Goal: Task Accomplishment & Management: Use online tool/utility

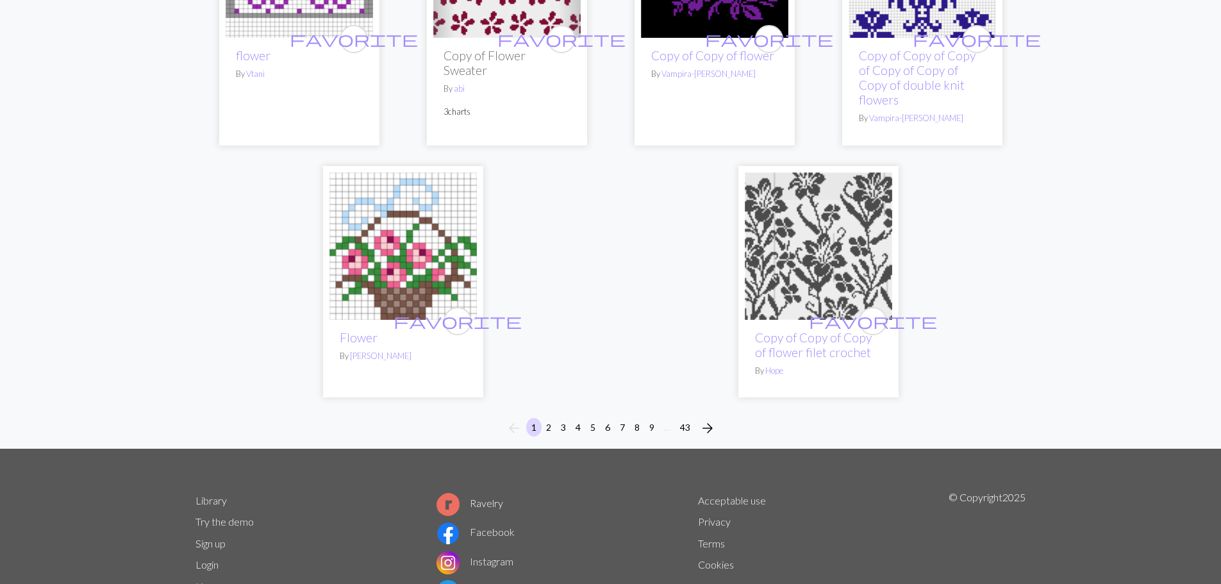
scroll to position [3239, 0]
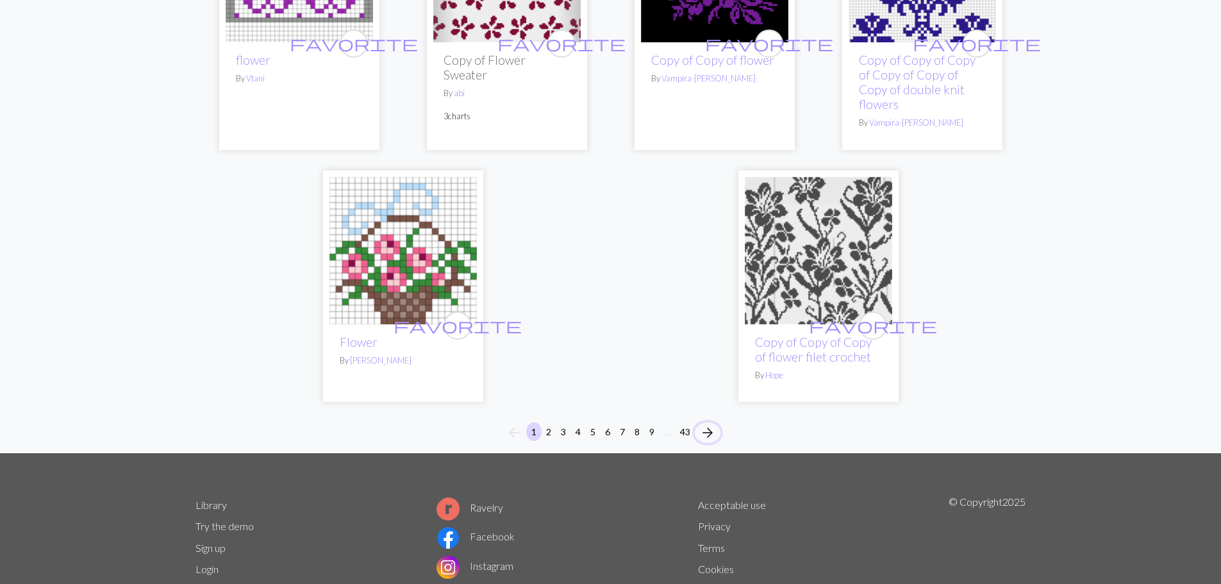
click at [708, 431] on span "arrow_forward" at bounding box center [707, 433] width 15 height 18
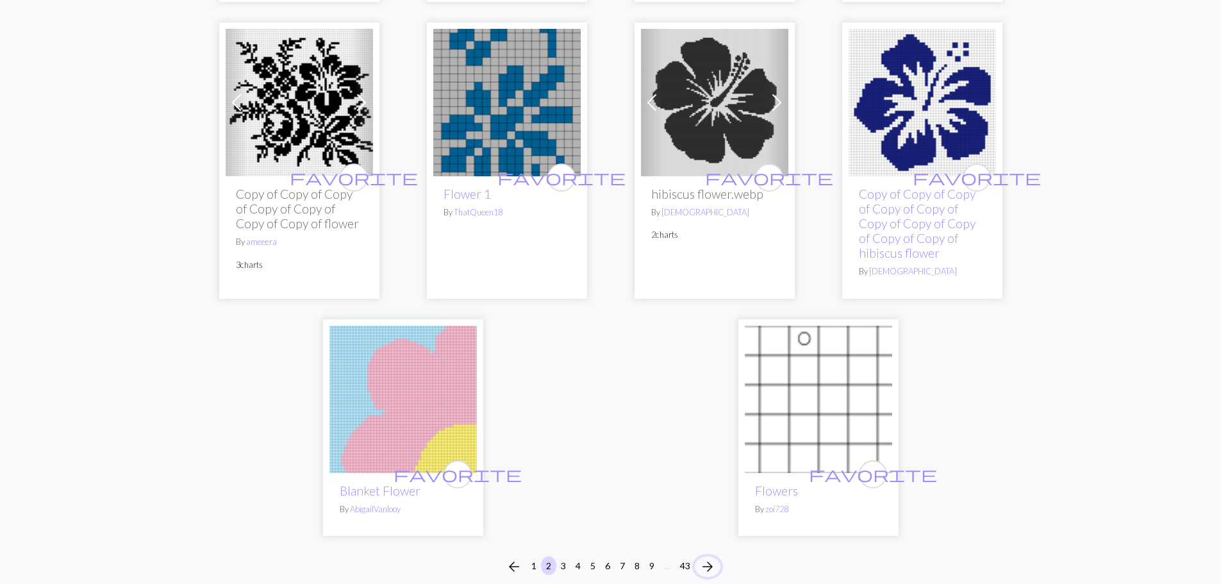
scroll to position [3180, 0]
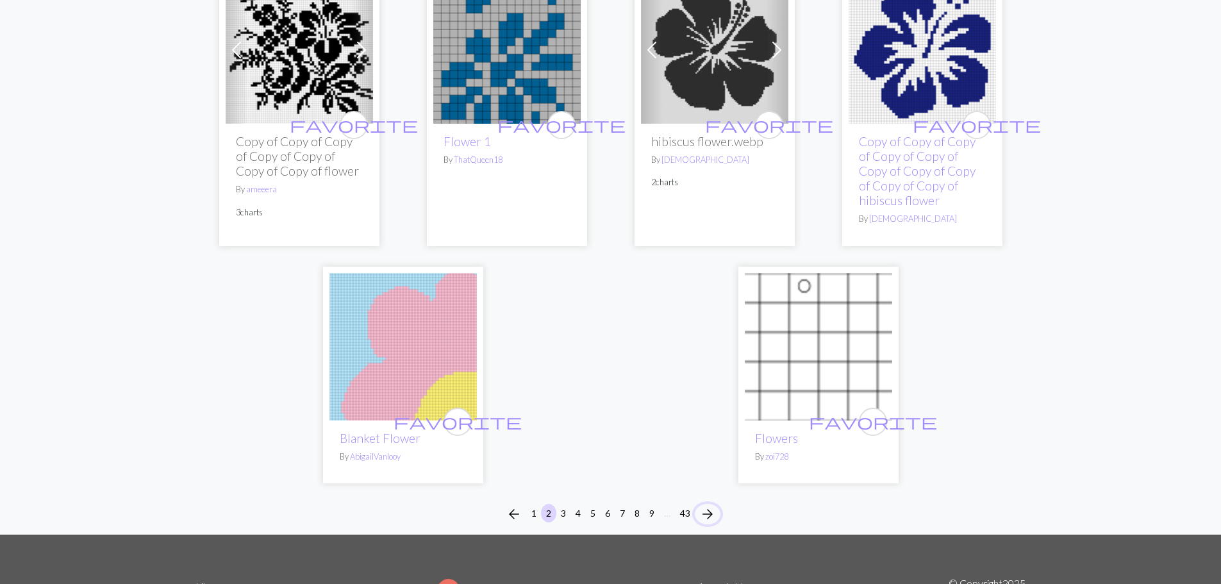
click at [710, 507] on span "arrow_forward" at bounding box center [707, 514] width 15 height 18
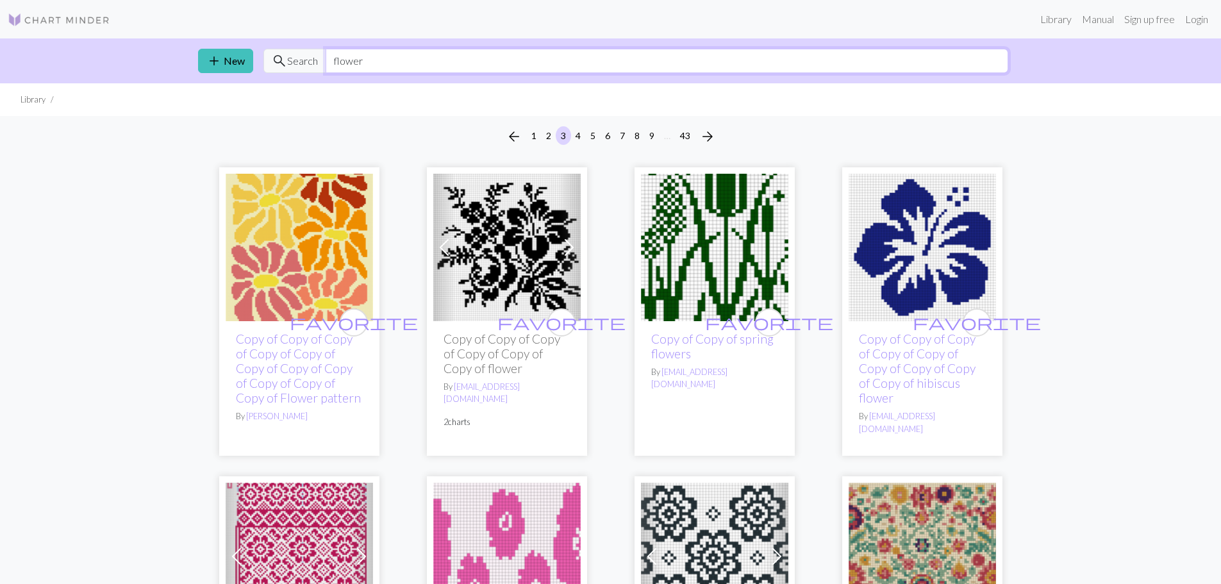
drag, startPoint x: 390, startPoint y: 67, endPoint x: 192, endPoint y: 60, distance: 198.9
click at [192, 60] on div "add New search Search flower" at bounding box center [611, 60] width 846 height 45
type input "sheep"
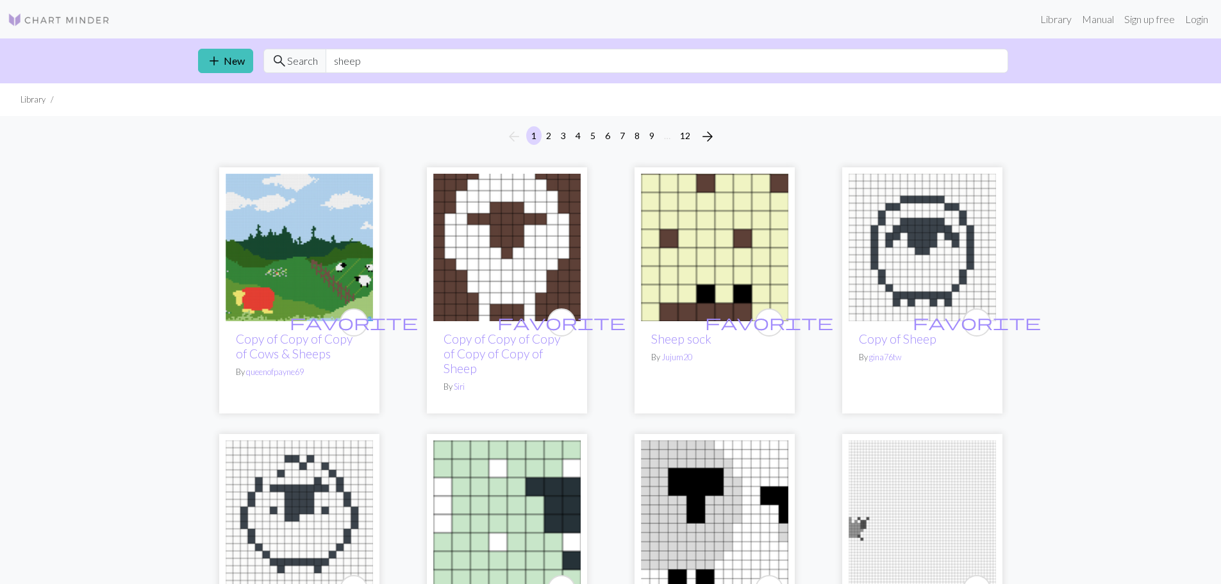
click at [901, 240] on img at bounding box center [922, 247] width 147 height 147
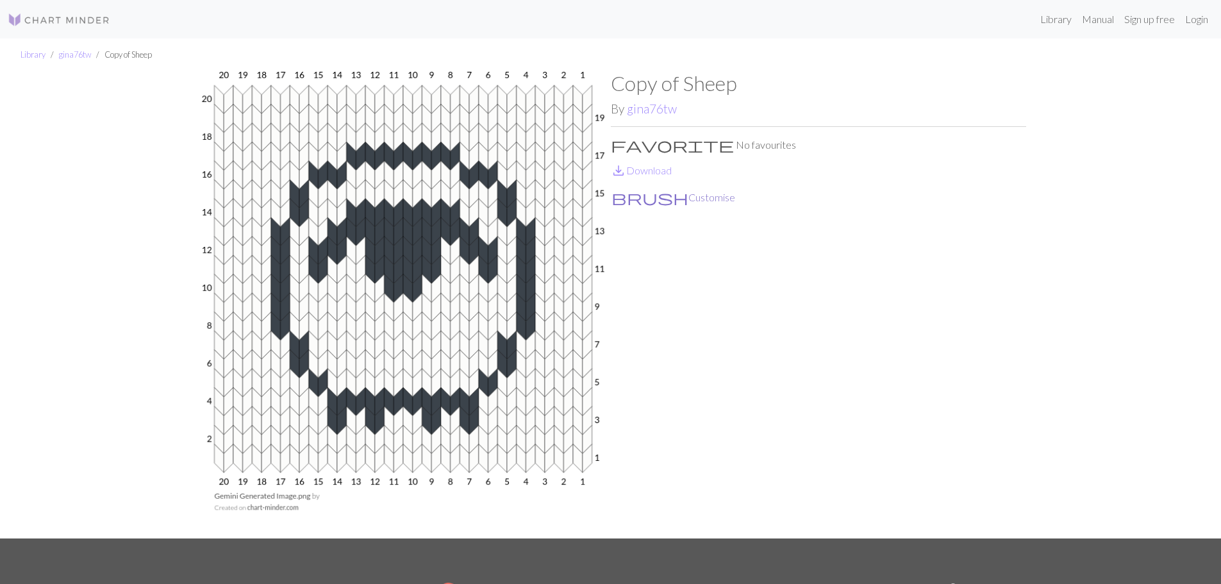
click at [657, 192] on button "brush Customise" at bounding box center [673, 197] width 125 height 17
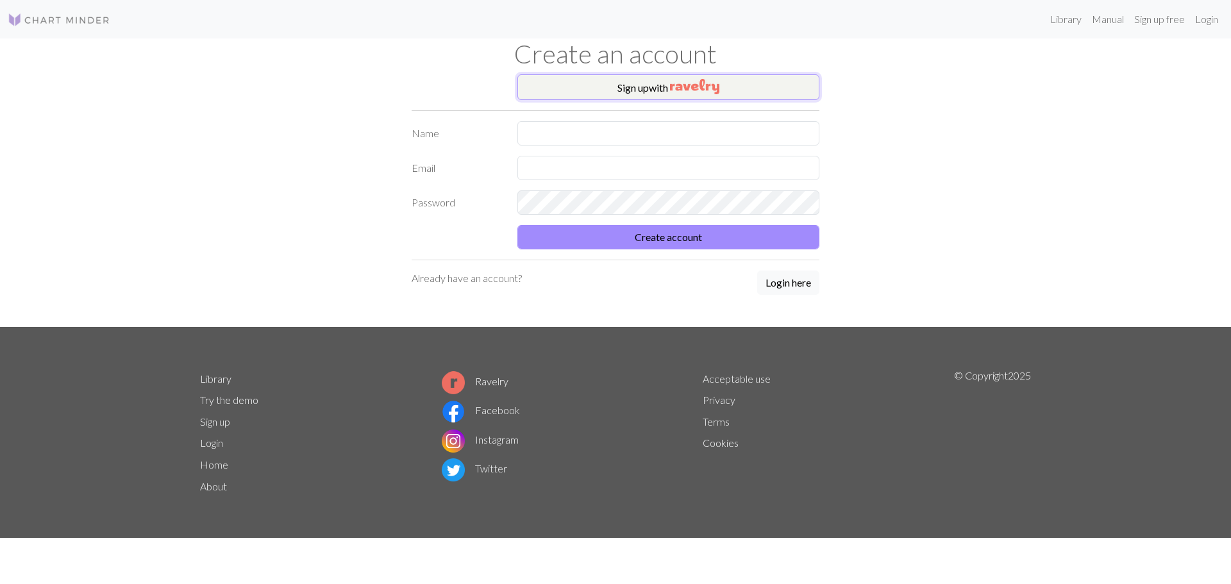
click at [705, 83] on img "button" at bounding box center [694, 86] width 49 height 15
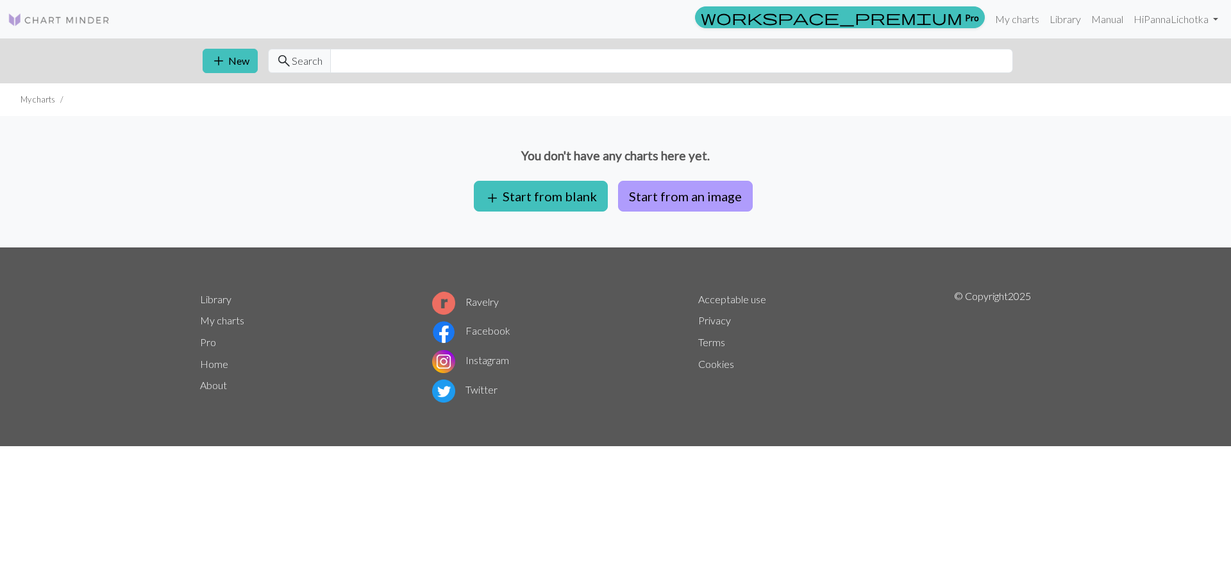
click at [709, 202] on button "Start from an image" at bounding box center [685, 196] width 135 height 31
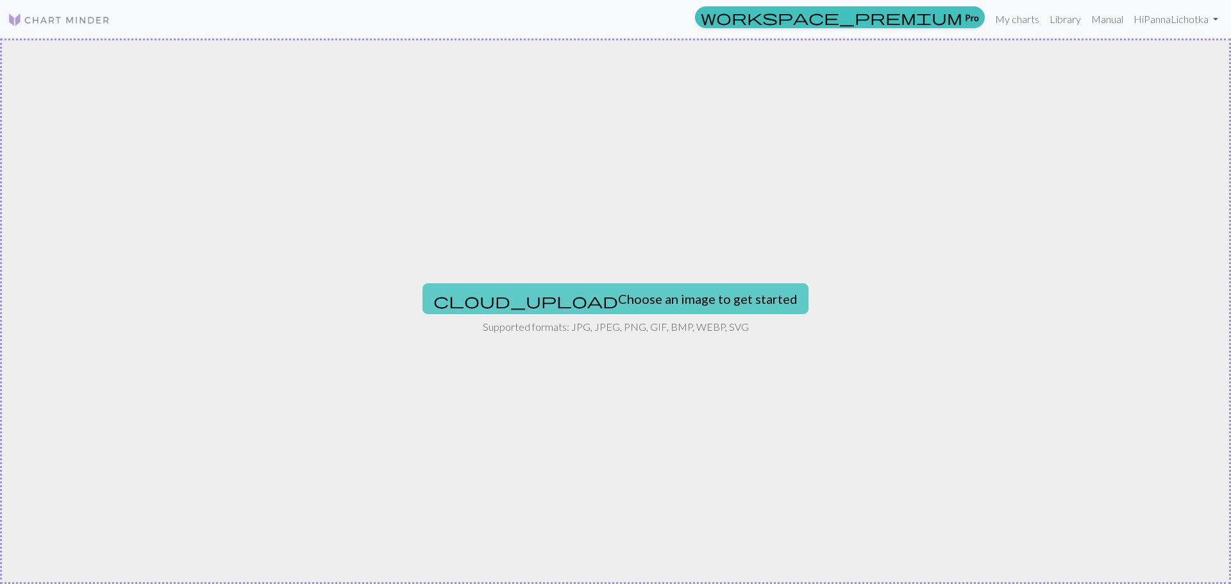
click at [649, 312] on button "cloud_upload Choose an image to get started" at bounding box center [615, 298] width 386 height 31
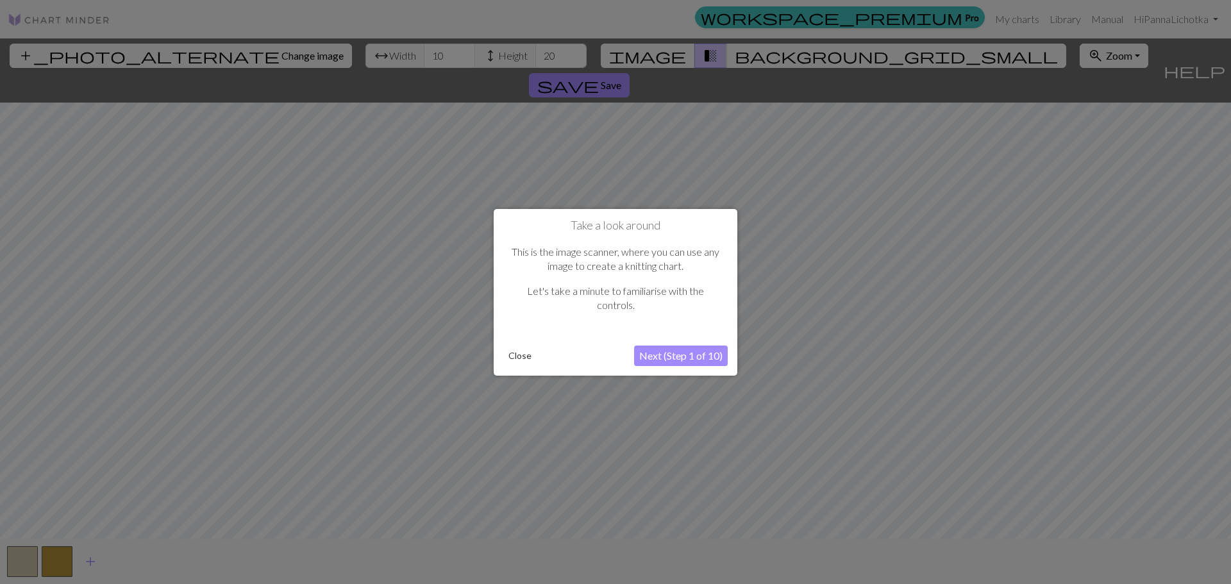
click at [707, 360] on button "Next (Step 1 of 10)" at bounding box center [681, 356] width 94 height 21
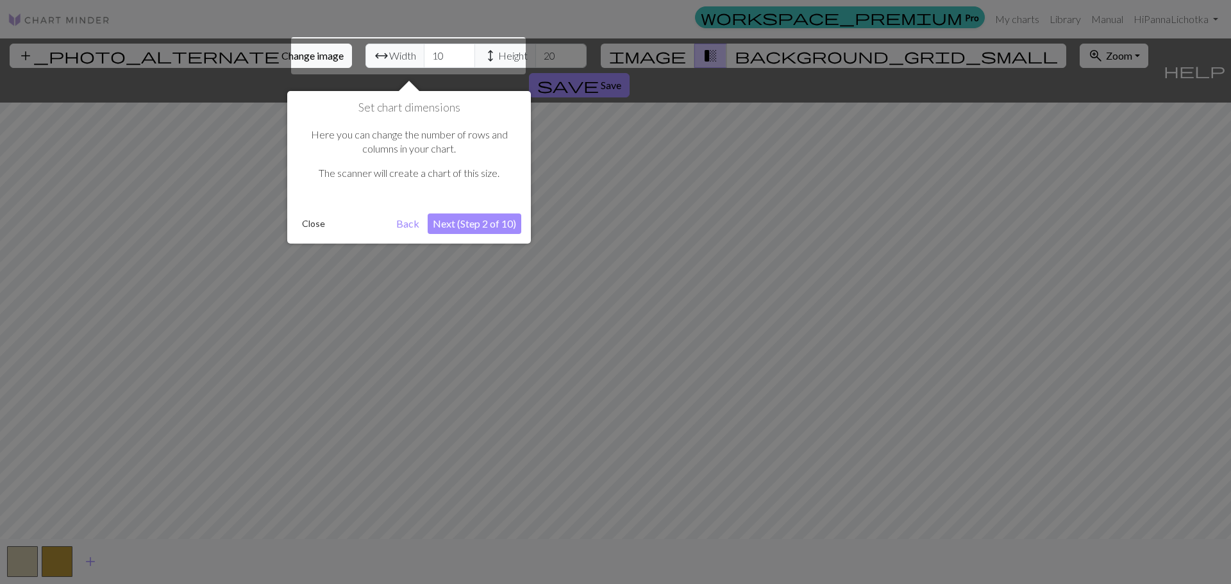
click at [506, 222] on button "Next (Step 2 of 10)" at bounding box center [475, 223] width 94 height 21
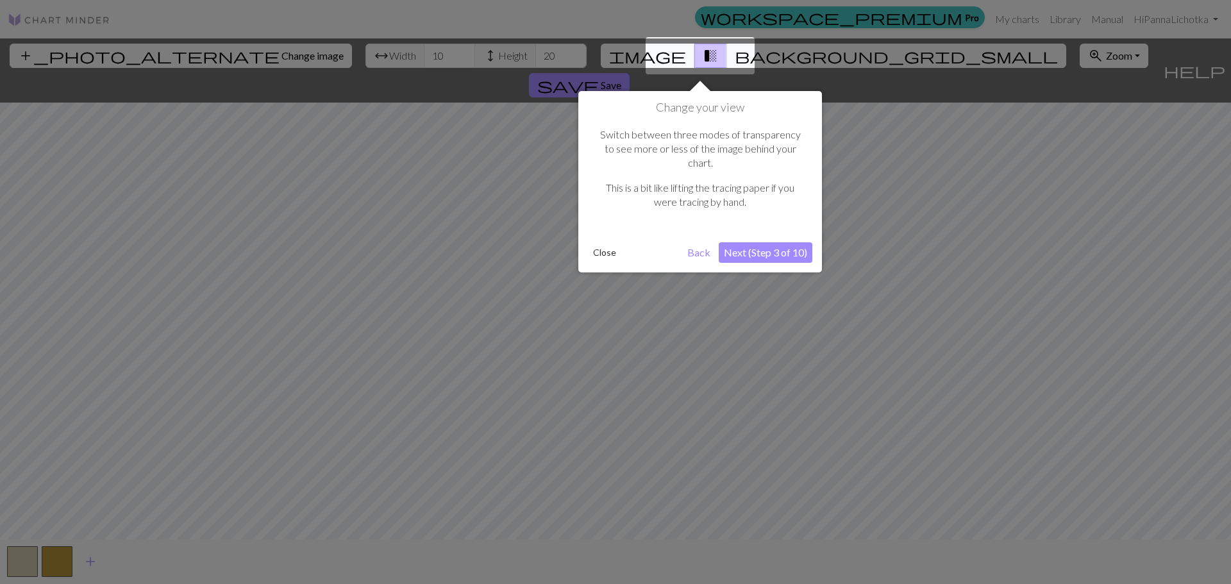
click at [779, 244] on button "Next (Step 3 of 10)" at bounding box center [766, 252] width 94 height 21
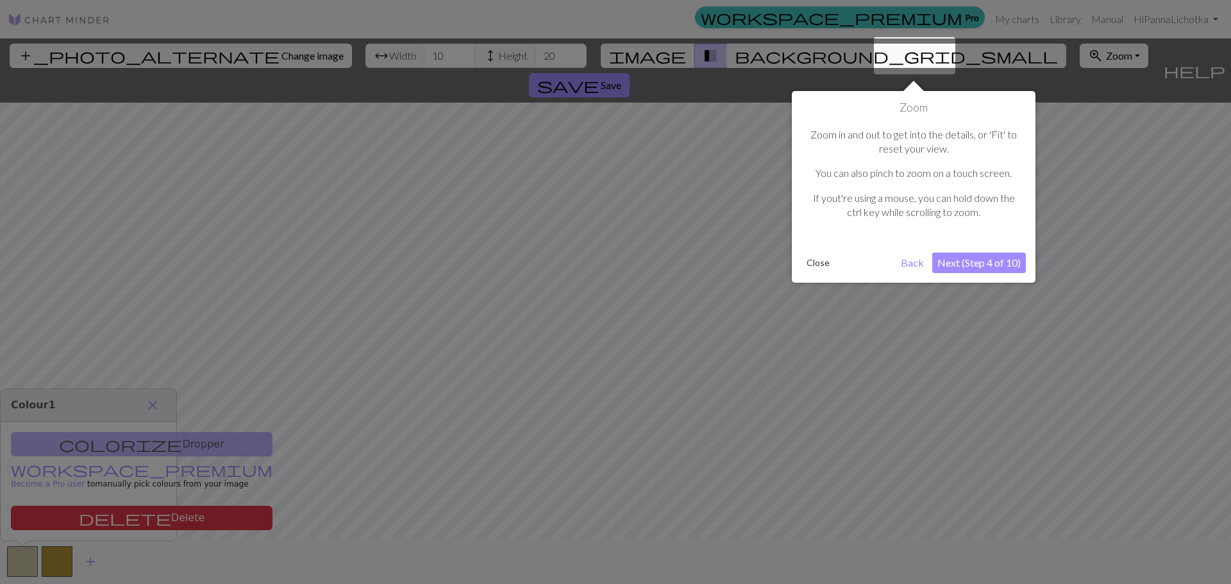
click at [972, 268] on button "Next (Step 4 of 10)" at bounding box center [979, 263] width 94 height 21
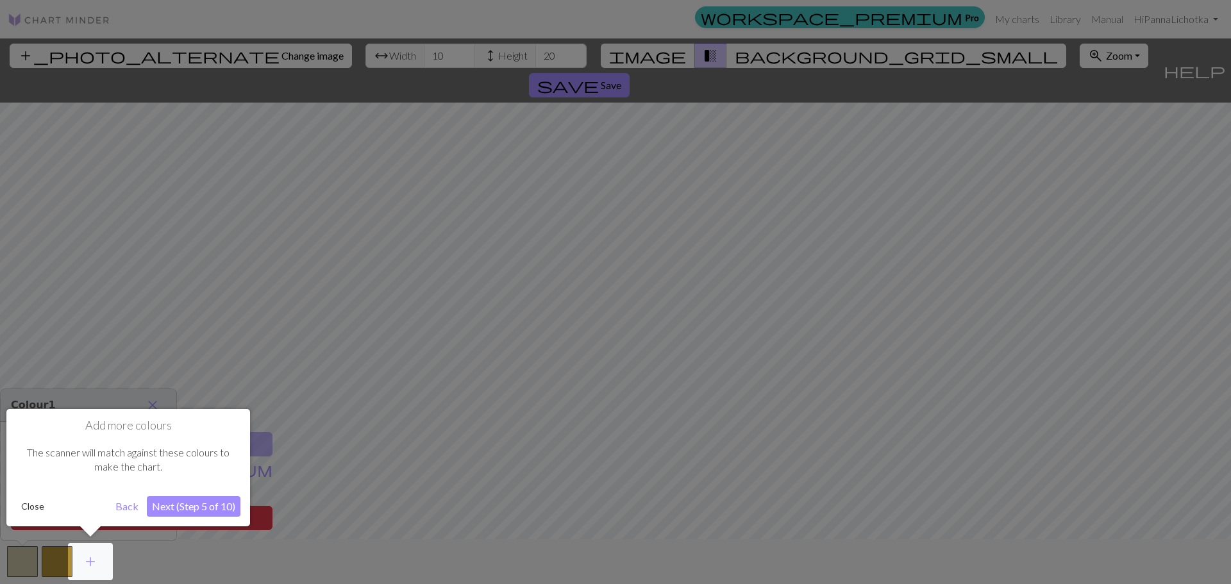
click at [219, 510] on button "Next (Step 5 of 10)" at bounding box center [194, 506] width 94 height 21
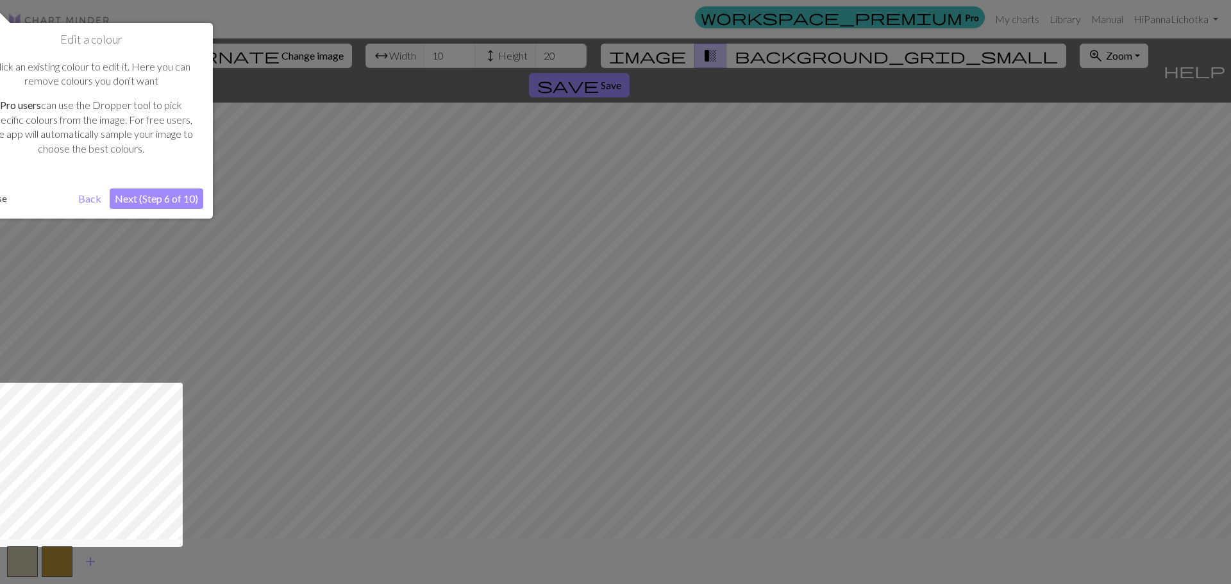
click at [166, 201] on button "Next (Step 6 of 10)" at bounding box center [157, 198] width 94 height 21
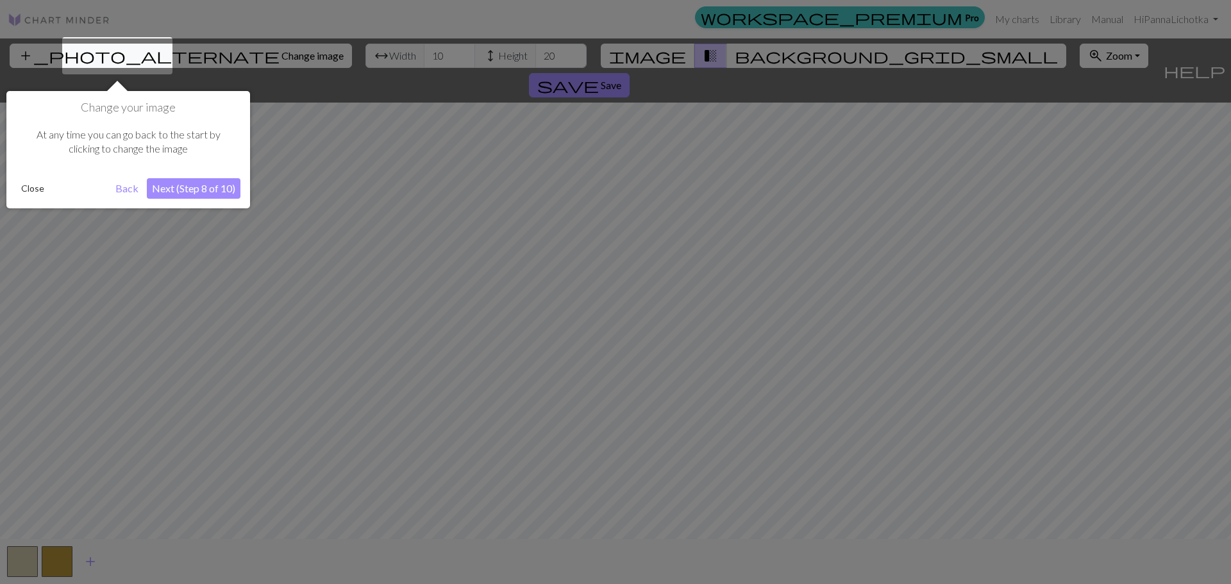
click at [203, 178] on button "Next (Step 8 of 10)" at bounding box center [194, 188] width 94 height 21
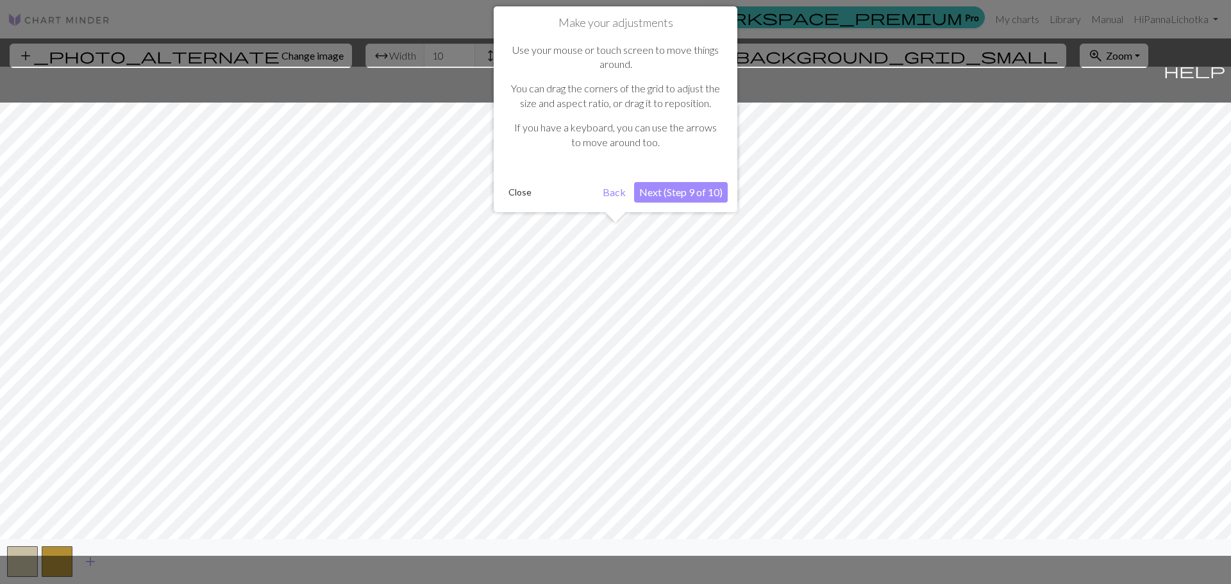
click at [687, 187] on button "Next (Step 9 of 10)" at bounding box center [681, 192] width 94 height 21
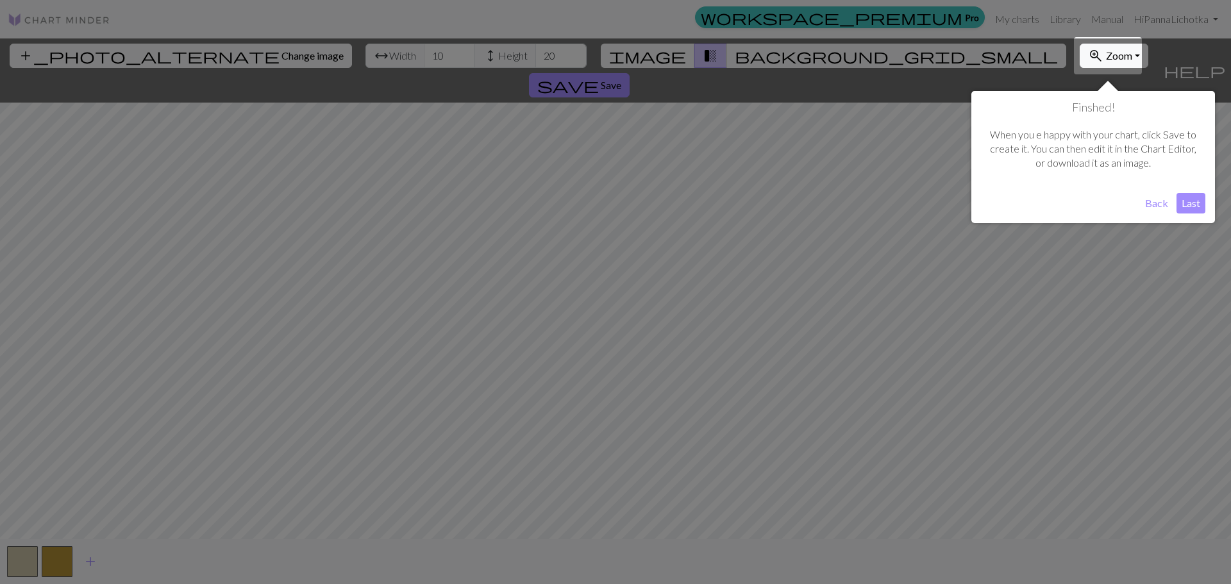
click at [1186, 202] on button "Last" at bounding box center [1190, 203] width 29 height 21
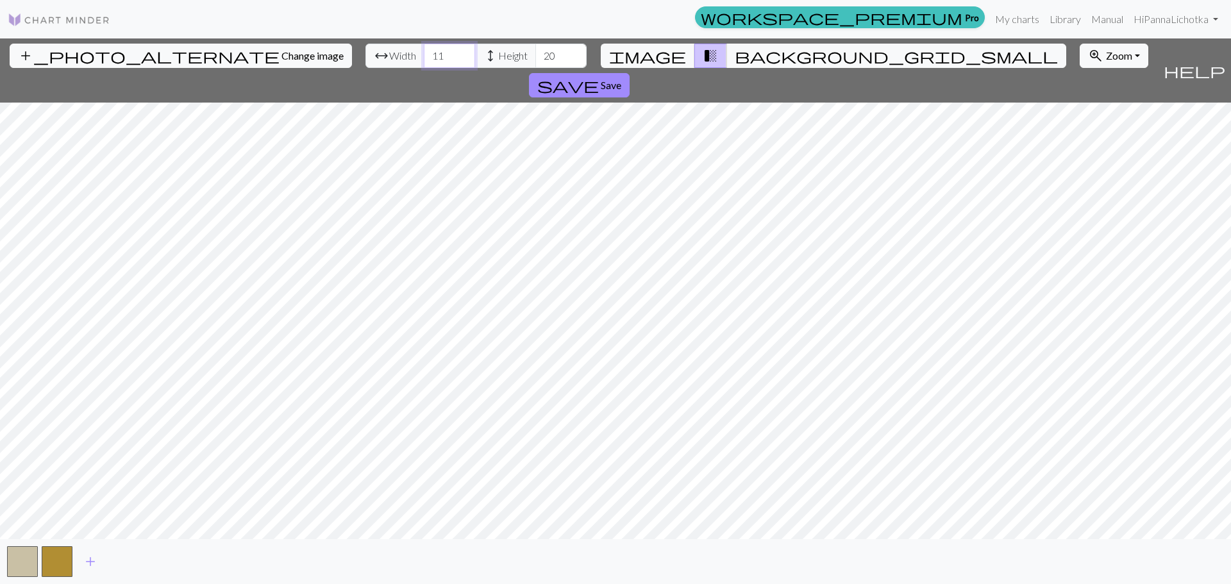
click at [424, 54] on input "11" at bounding box center [449, 56] width 51 height 24
click at [424, 54] on input "12" at bounding box center [449, 56] width 51 height 24
click at [424, 54] on input "13" at bounding box center [449, 56] width 51 height 24
click at [424, 54] on input "14" at bounding box center [449, 56] width 51 height 24
click at [424, 54] on input "15" at bounding box center [449, 56] width 51 height 24
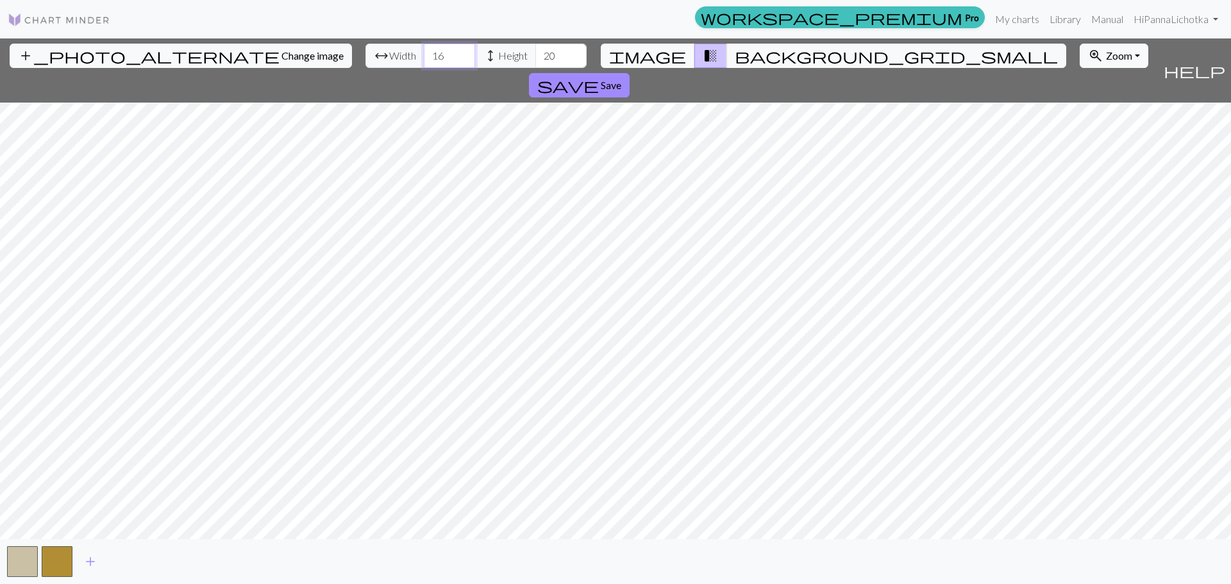
click at [424, 54] on input "16" at bounding box center [449, 56] width 51 height 24
click at [424, 54] on input "17" at bounding box center [449, 56] width 51 height 24
click at [424, 54] on input "18" at bounding box center [449, 56] width 51 height 24
click at [424, 54] on input "20" at bounding box center [449, 56] width 51 height 24
click at [424, 54] on input "21" at bounding box center [449, 56] width 51 height 24
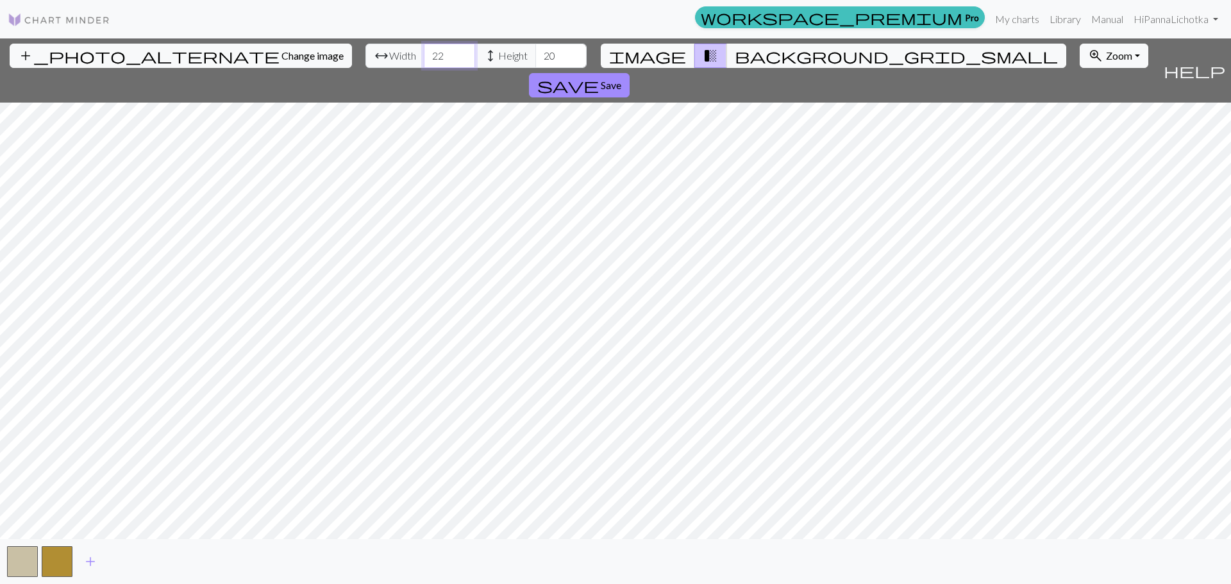
click at [424, 54] on input "22" at bounding box center [449, 56] width 51 height 24
click at [424, 54] on input "23" at bounding box center [449, 56] width 51 height 24
click at [424, 54] on input "24" at bounding box center [449, 56] width 51 height 24
click at [424, 54] on input "25" at bounding box center [449, 56] width 51 height 24
type input "26"
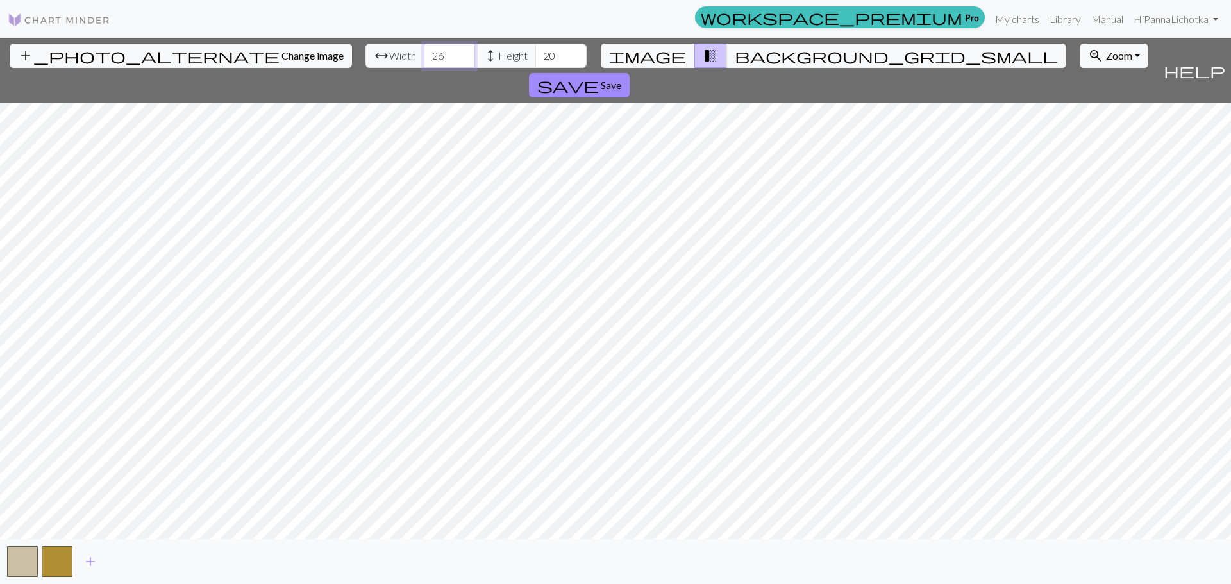
click at [424, 54] on input "26" at bounding box center [449, 56] width 51 height 24
click at [535, 58] on input "20" at bounding box center [560, 56] width 51 height 24
click at [535, 51] on input "21" at bounding box center [560, 56] width 51 height 24
click at [535, 51] on input "22" at bounding box center [560, 56] width 51 height 24
click at [535, 51] on input "23" at bounding box center [560, 56] width 51 height 24
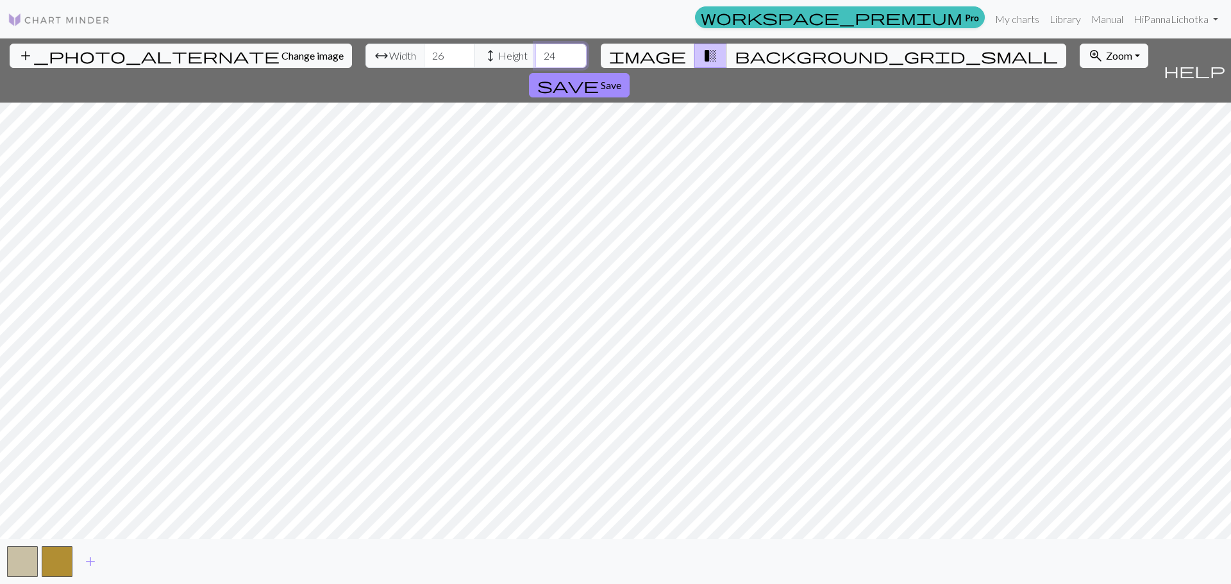
click at [535, 51] on input "24" at bounding box center [560, 56] width 51 height 24
click at [535, 51] on input "25" at bounding box center [560, 56] width 51 height 24
click at [535, 51] on input "26" at bounding box center [560, 56] width 51 height 24
click at [535, 51] on input "27" at bounding box center [560, 56] width 51 height 24
click at [535, 51] on input "28" at bounding box center [560, 56] width 51 height 24
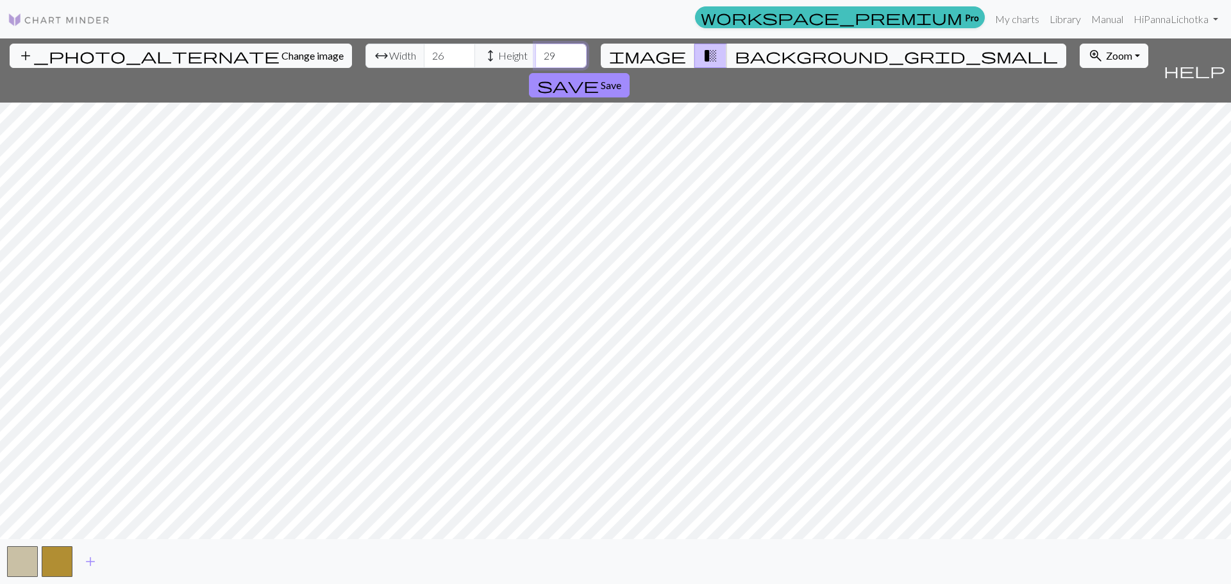
click at [535, 51] on input "29" at bounding box center [560, 56] width 51 height 24
click at [535, 51] on input "30" at bounding box center [560, 56] width 51 height 24
click at [535, 51] on input "31" at bounding box center [560, 56] width 51 height 24
click at [535, 51] on input "32" at bounding box center [560, 56] width 51 height 24
click at [535, 51] on input "33" at bounding box center [560, 56] width 51 height 24
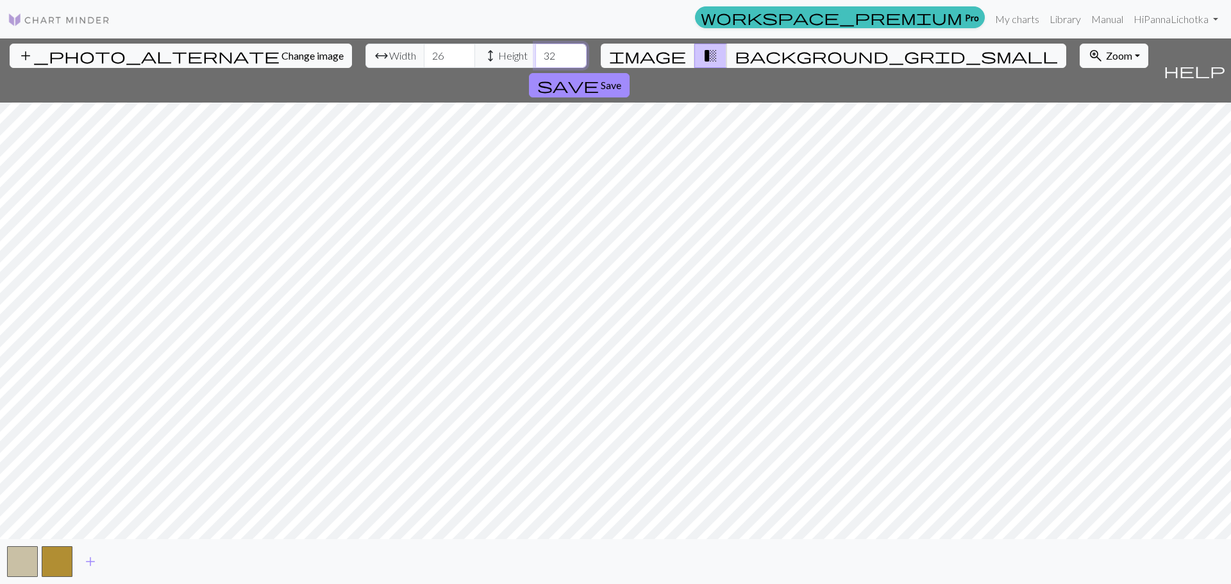
type input "32"
click at [535, 60] on input "32" at bounding box center [560, 56] width 51 height 24
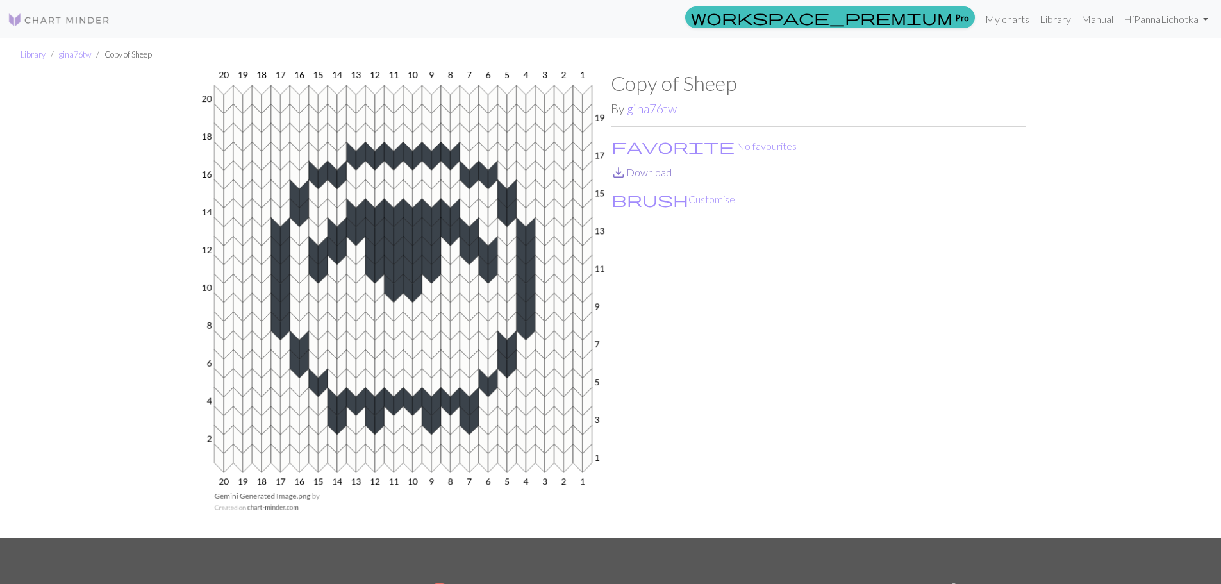
click at [649, 170] on link "save_alt Download" at bounding box center [641, 172] width 61 height 12
click at [655, 199] on button "brush Customise" at bounding box center [673, 199] width 125 height 17
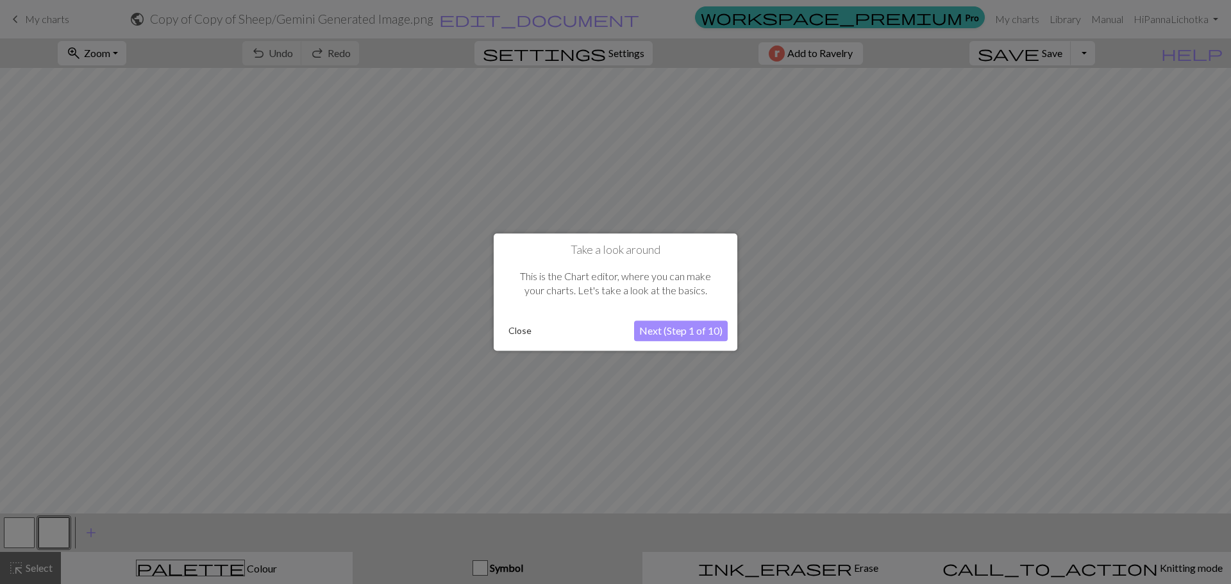
click at [515, 327] on button "Close" at bounding box center [519, 330] width 33 height 19
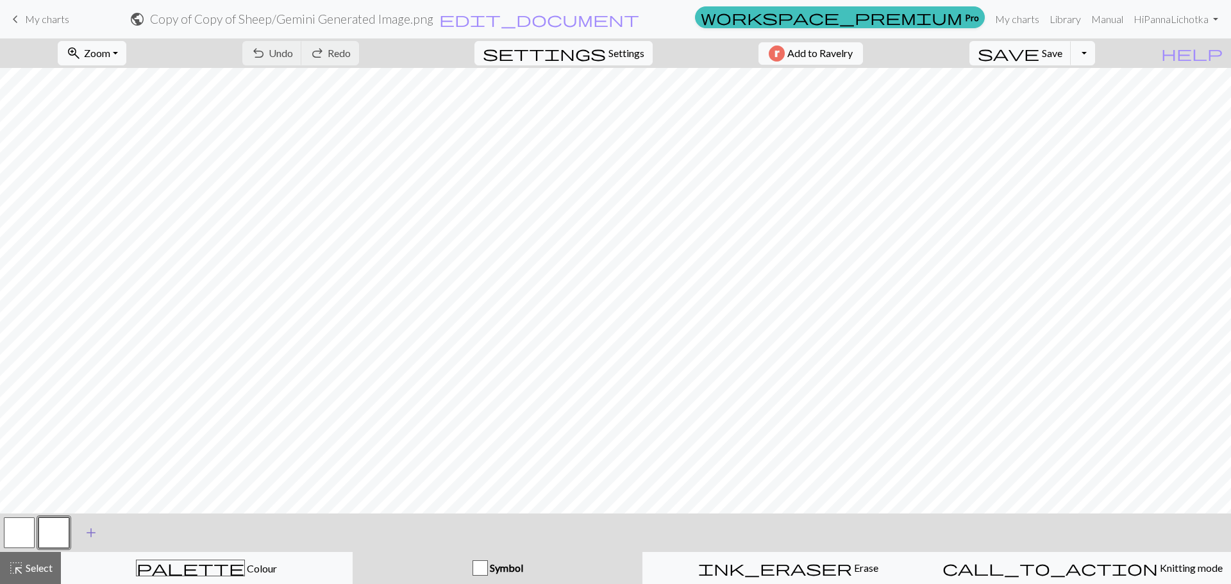
click at [92, 533] on span "add" at bounding box center [90, 533] width 15 height 18
click at [126, 531] on span "add" at bounding box center [125, 533] width 15 height 18
click at [126, 56] on button "zoom_in Zoom Zoom" at bounding box center [92, 53] width 69 height 24
click at [159, 538] on span "add" at bounding box center [160, 533] width 15 height 18
click at [19, 531] on button "button" at bounding box center [19, 532] width 31 height 31
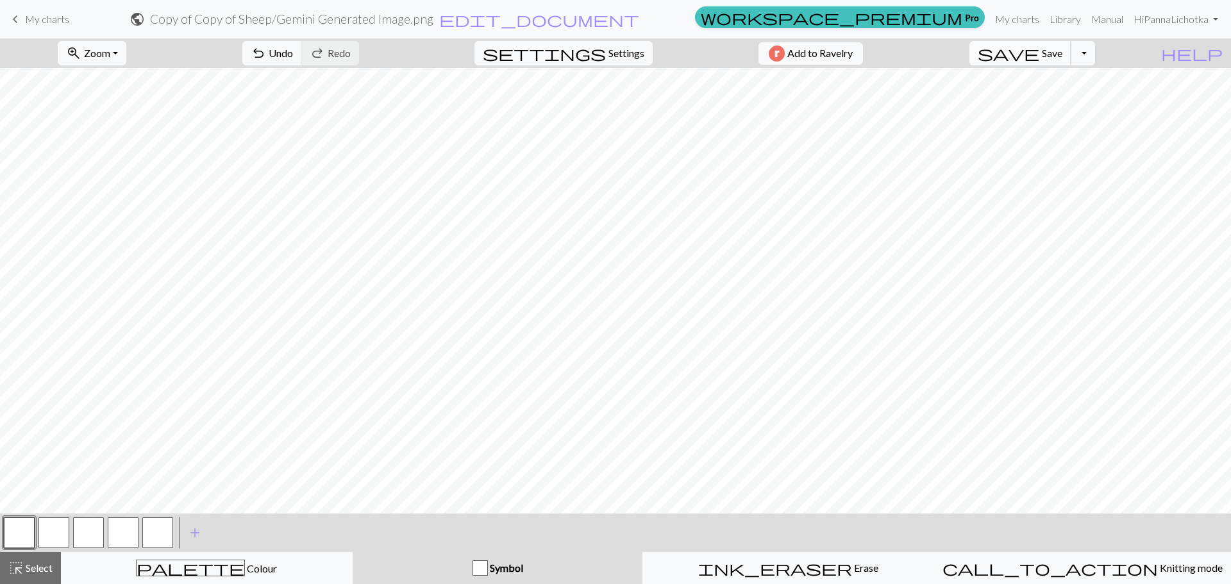
click at [1062, 53] on span "Save" at bounding box center [1052, 53] width 21 height 12
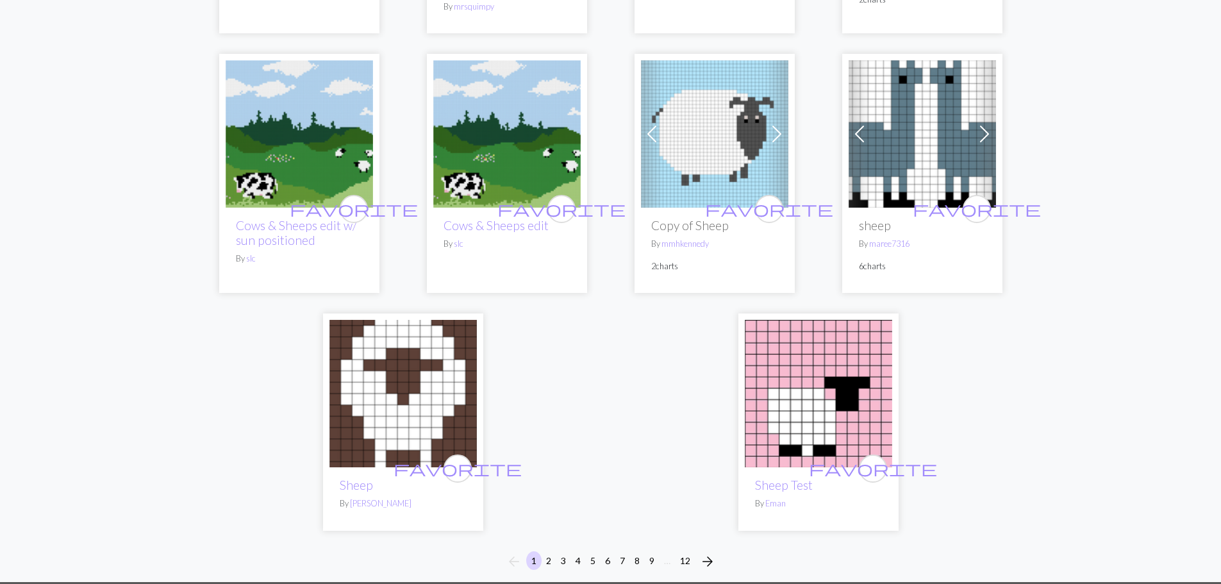
scroll to position [3109, 0]
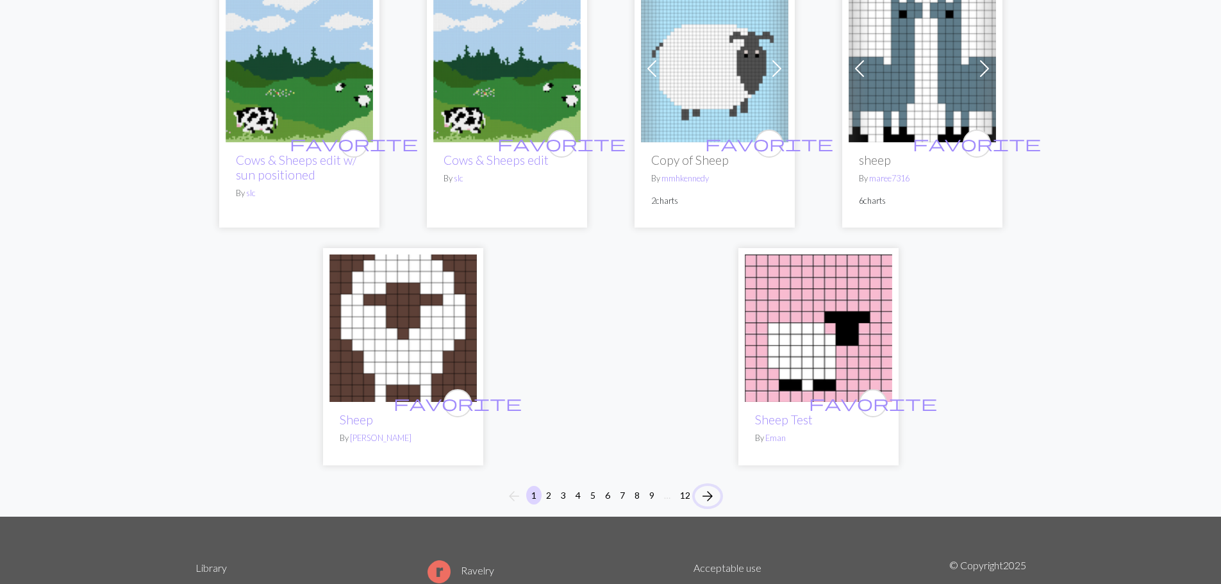
click at [704, 494] on span "arrow_forward" at bounding box center [707, 496] width 15 height 18
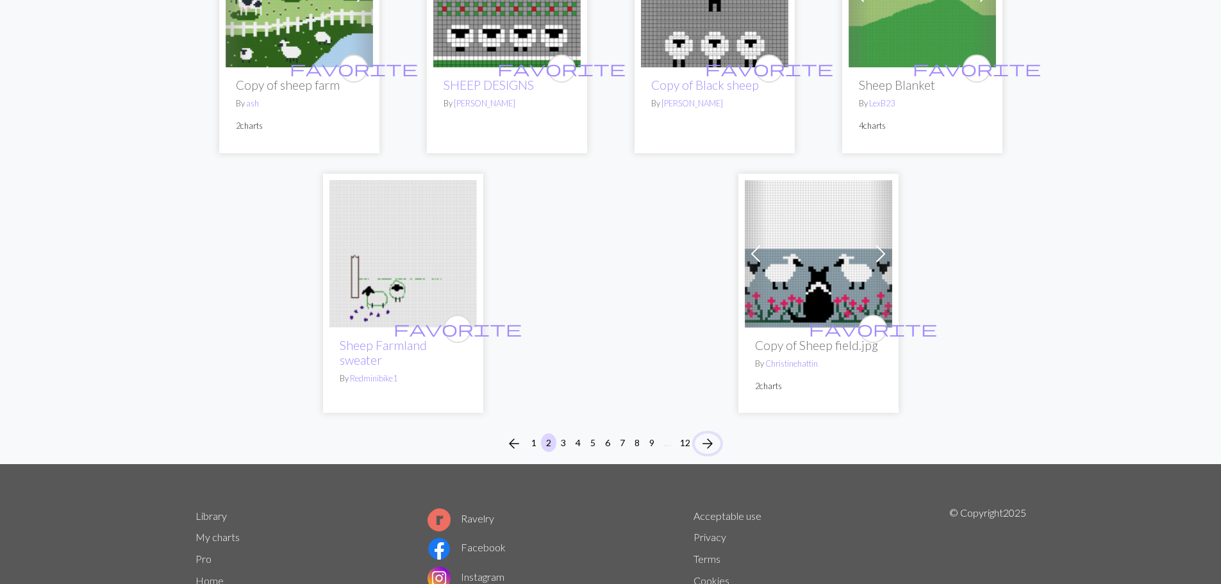
scroll to position [3194, 0]
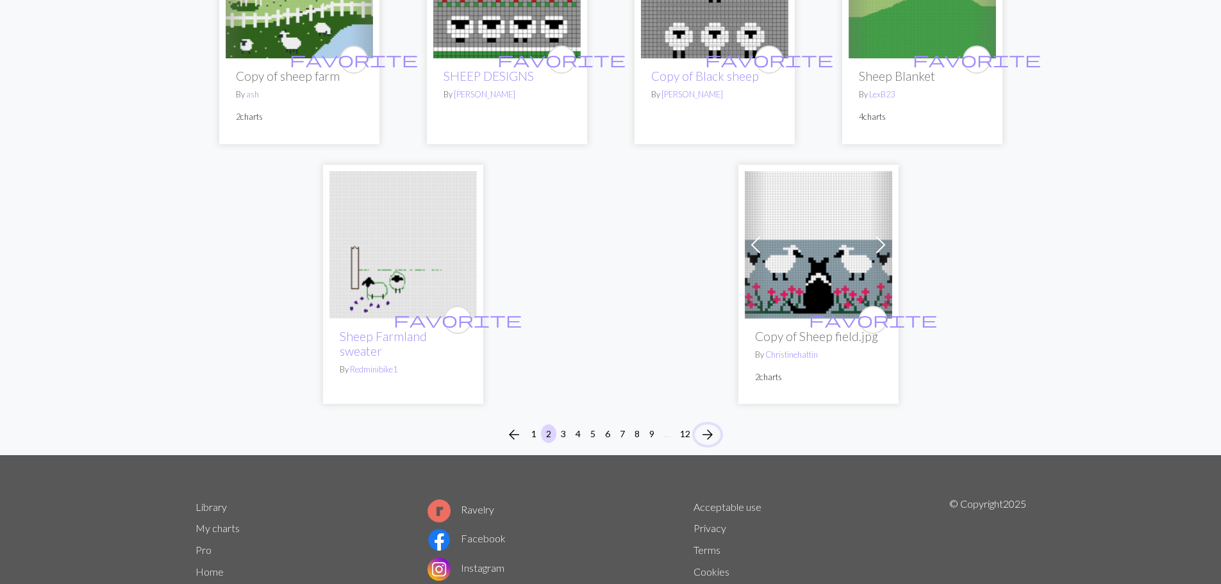
click at [703, 434] on span "arrow_forward" at bounding box center [707, 435] width 15 height 18
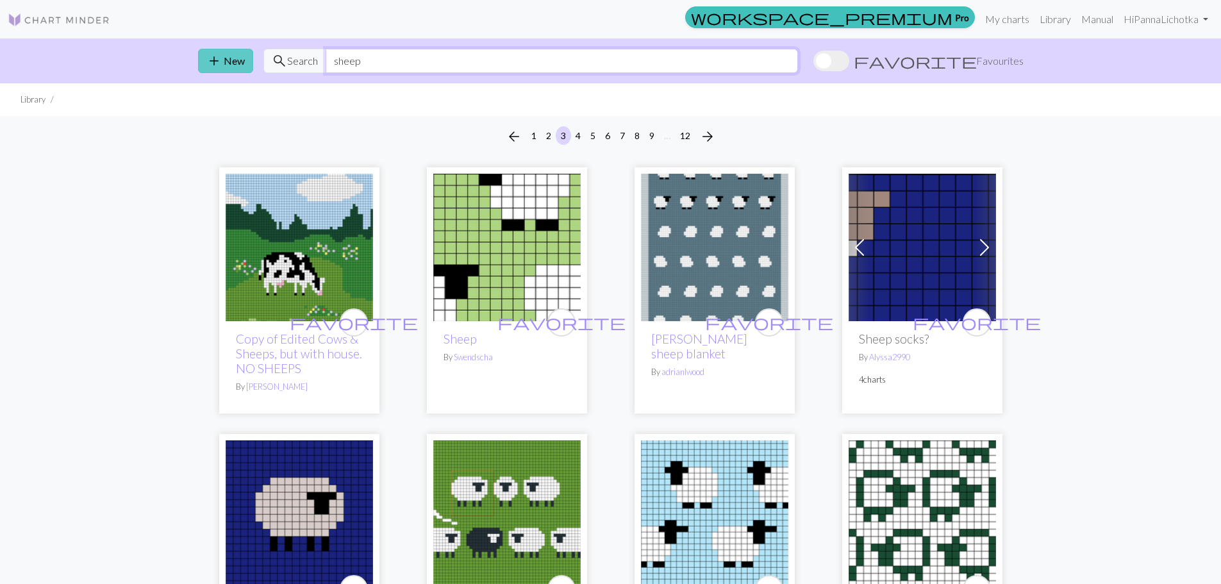
drag, startPoint x: 362, startPoint y: 68, endPoint x: 230, endPoint y: 67, distance: 132.1
click at [230, 67] on div "add New search Search sheep favorite Favourites" at bounding box center [611, 60] width 846 height 45
type input "dog"
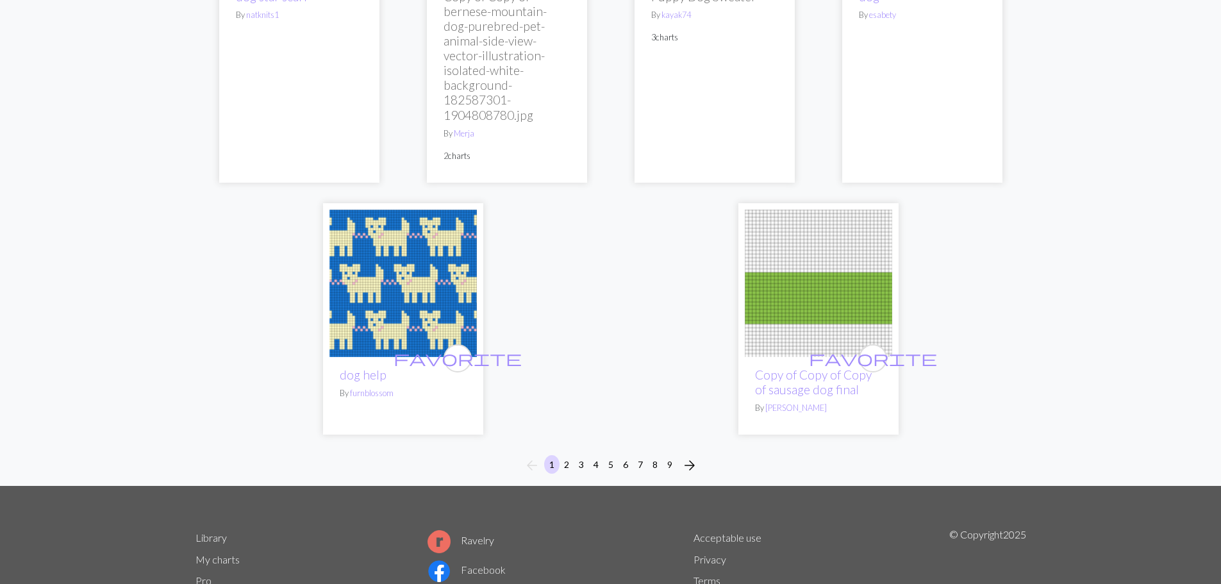
scroll to position [3490, 0]
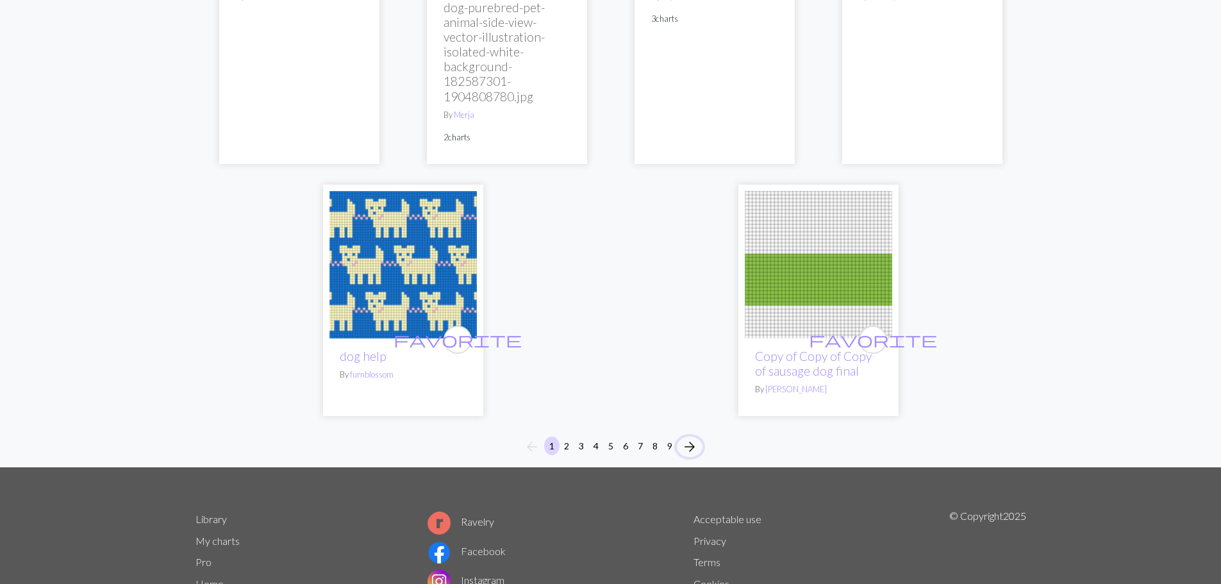
click at [687, 438] on span "arrow_forward" at bounding box center [689, 447] width 15 height 18
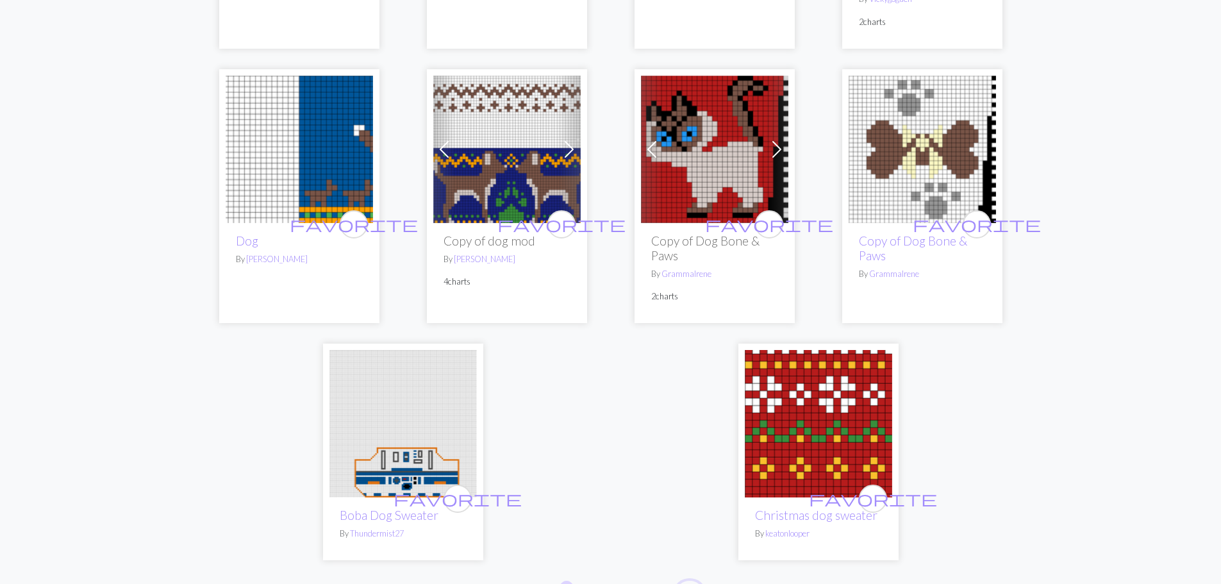
scroll to position [3403, 0]
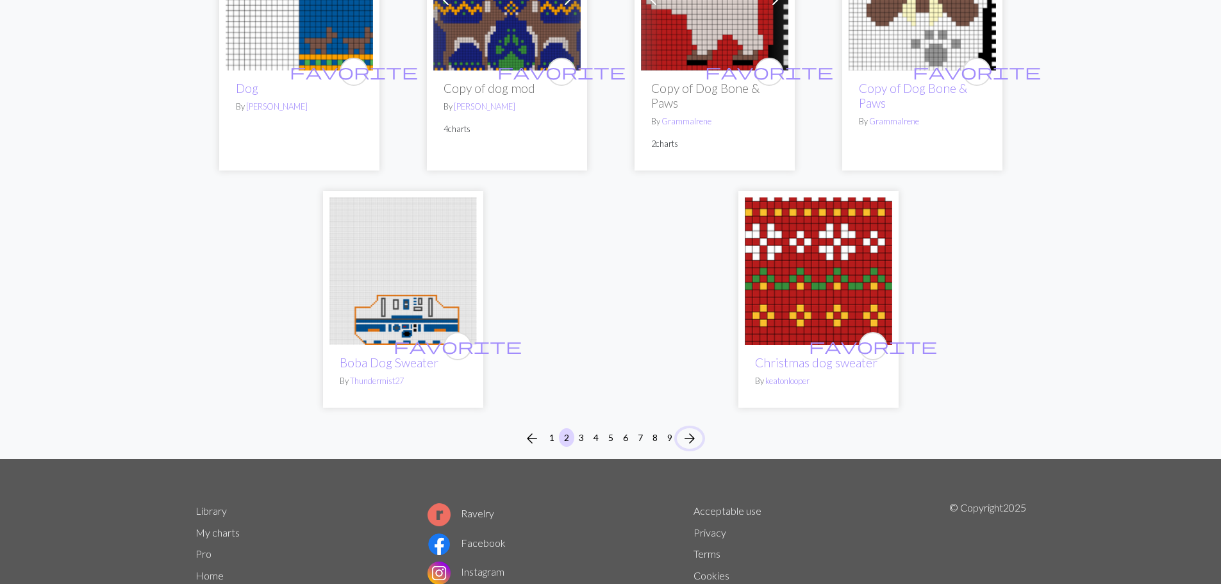
click at [692, 430] on span "arrow_forward" at bounding box center [689, 439] width 15 height 18
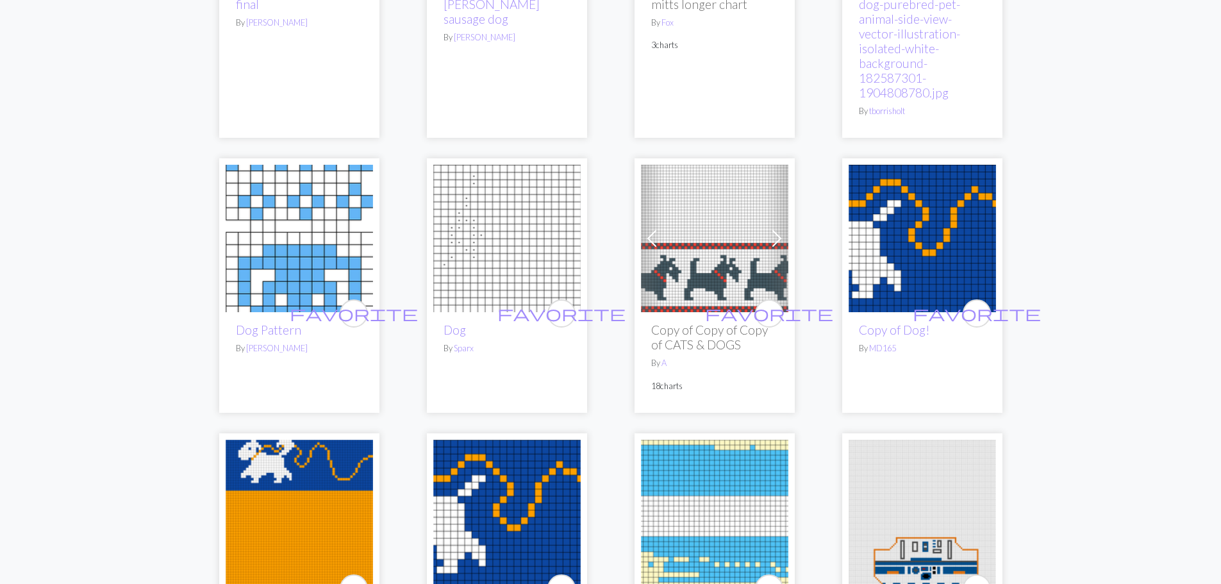
scroll to position [1030, 0]
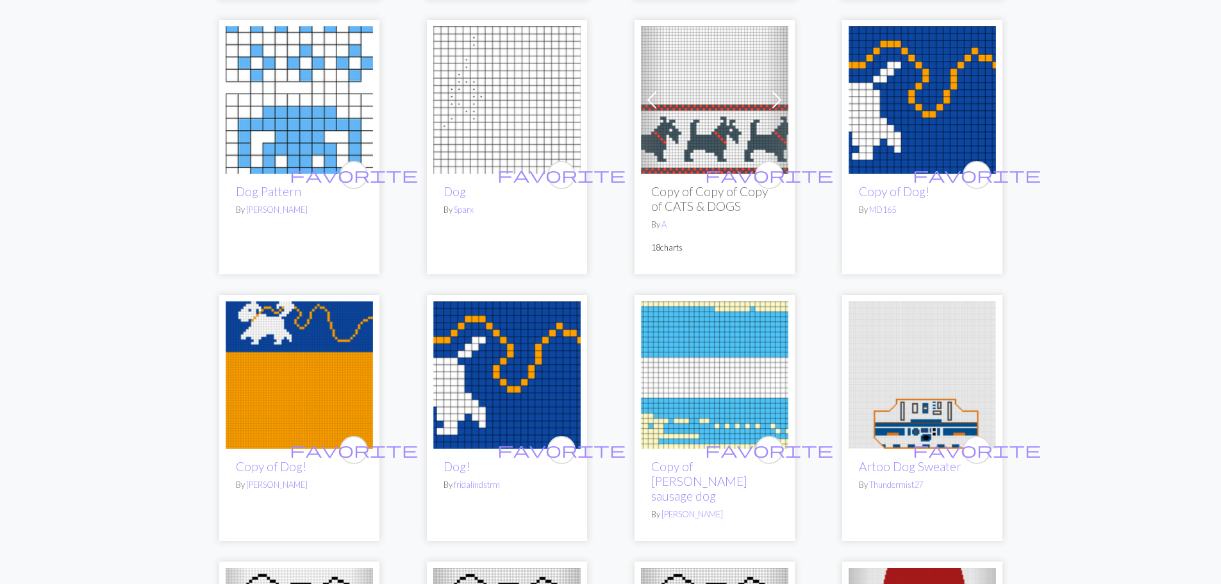
click at [731, 122] on img at bounding box center [714, 99] width 147 height 147
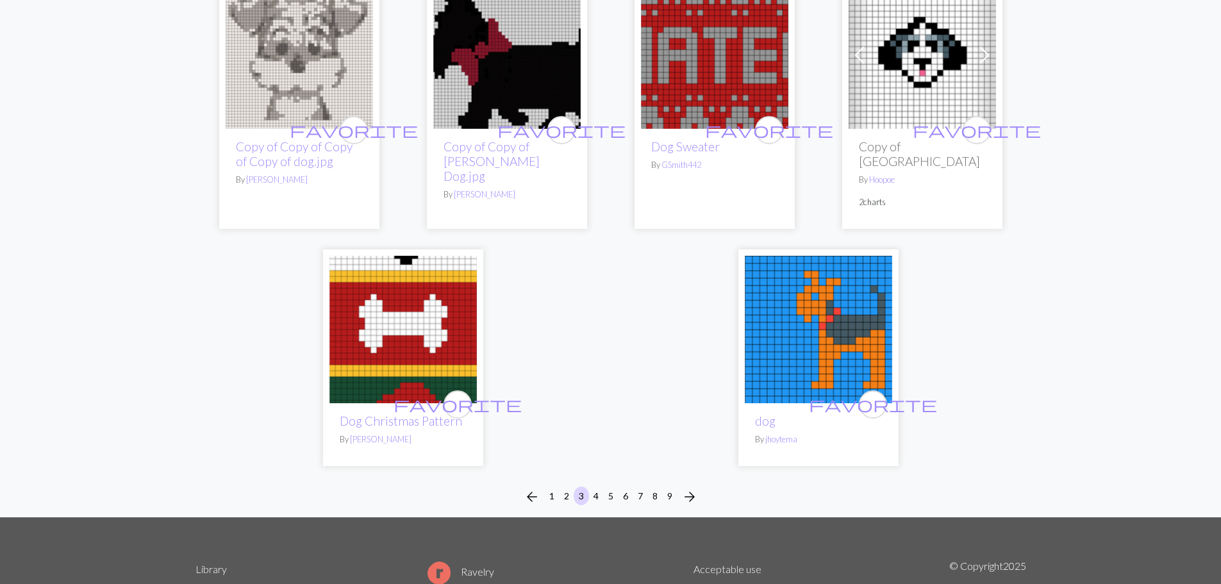
scroll to position [3315, 0]
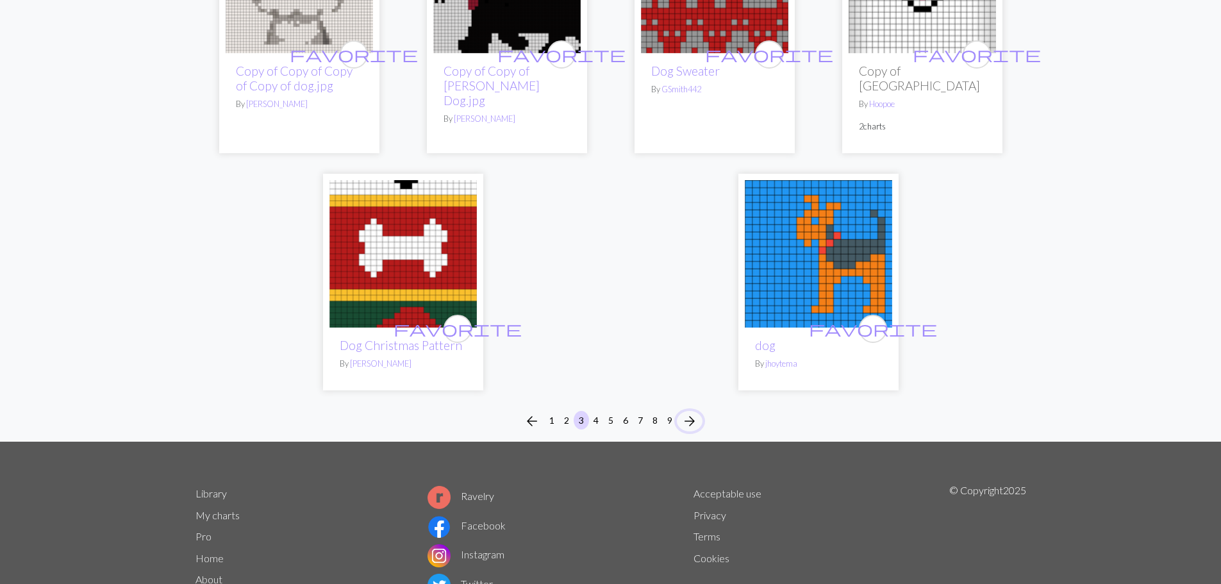
click at [692, 412] on span "arrow_forward" at bounding box center [689, 421] width 15 height 18
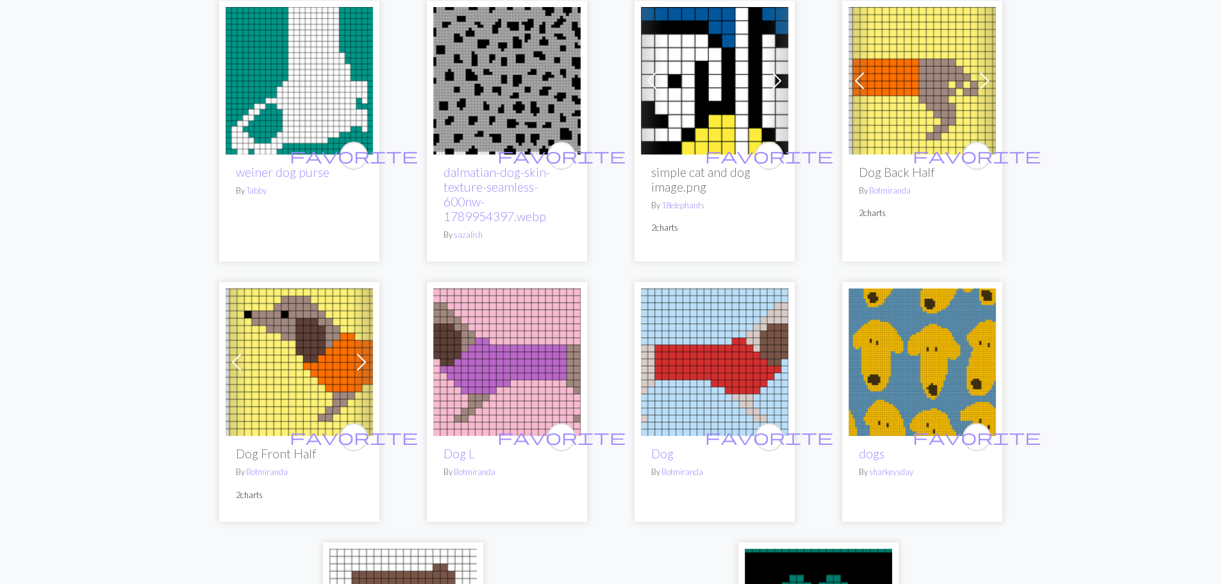
scroll to position [2258, 0]
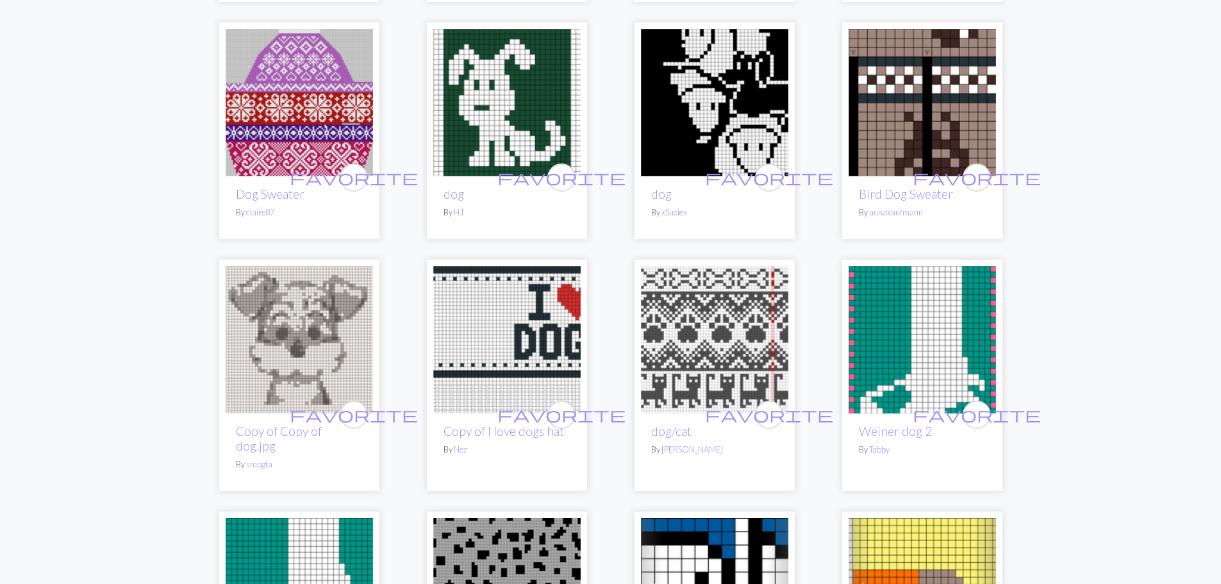
drag, startPoint x: 1227, startPoint y: 371, endPoint x: 1219, endPoint y: 194, distance: 177.8
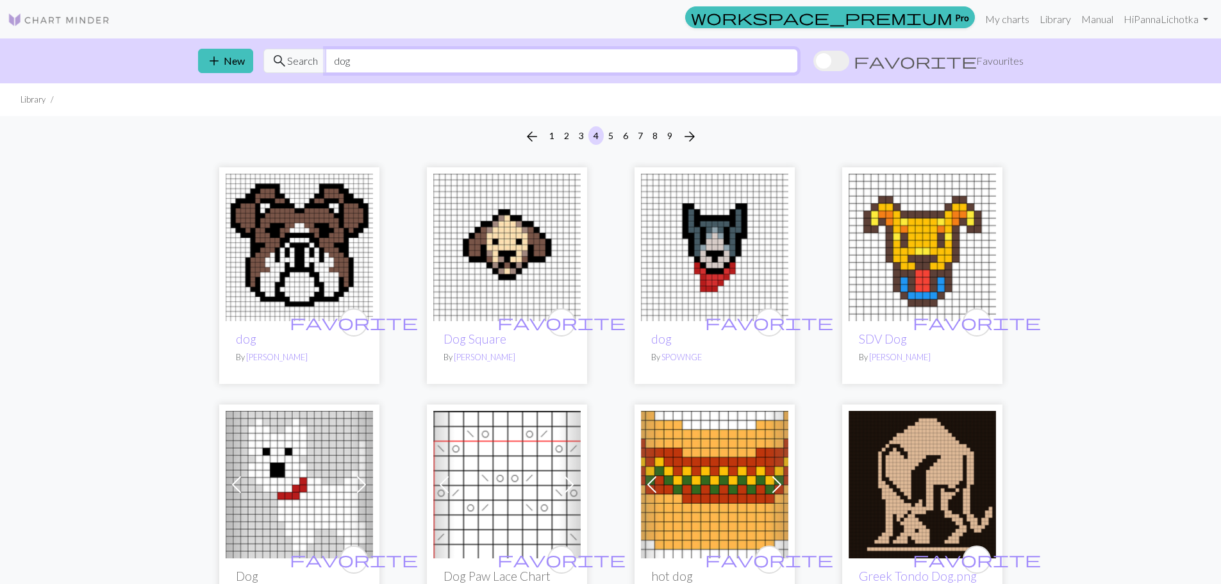
drag, startPoint x: 363, startPoint y: 62, endPoint x: 217, endPoint y: 46, distance: 146.5
click at [217, 46] on div "add New search Search dog favorite Favourites" at bounding box center [611, 60] width 846 height 45
type input "heart"
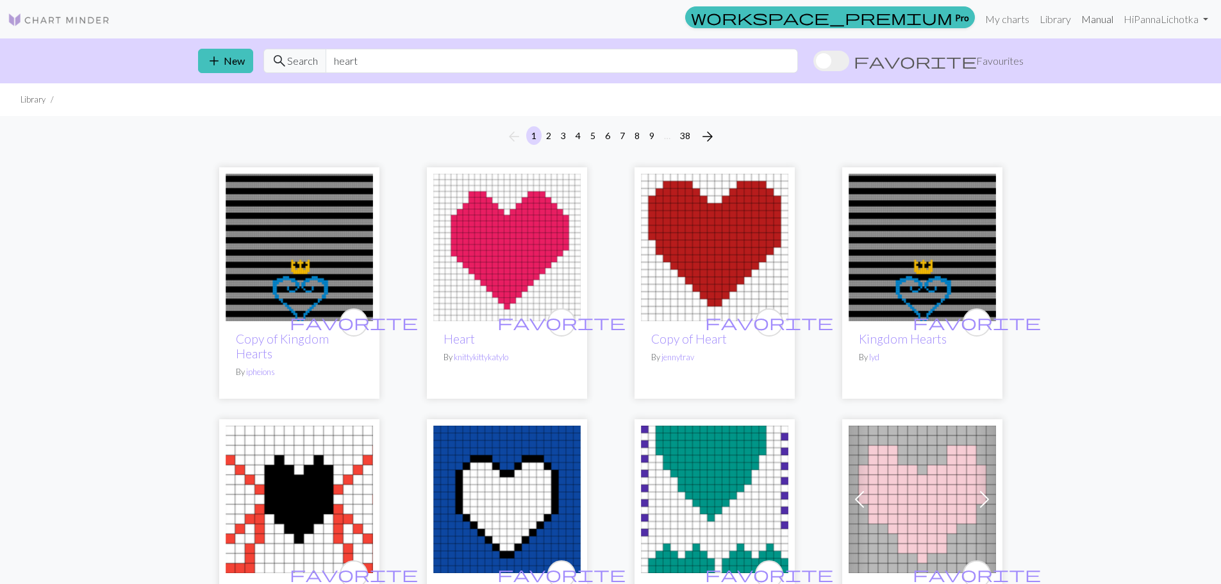
click at [1100, 21] on link "Manual" at bounding box center [1097, 19] width 42 height 26
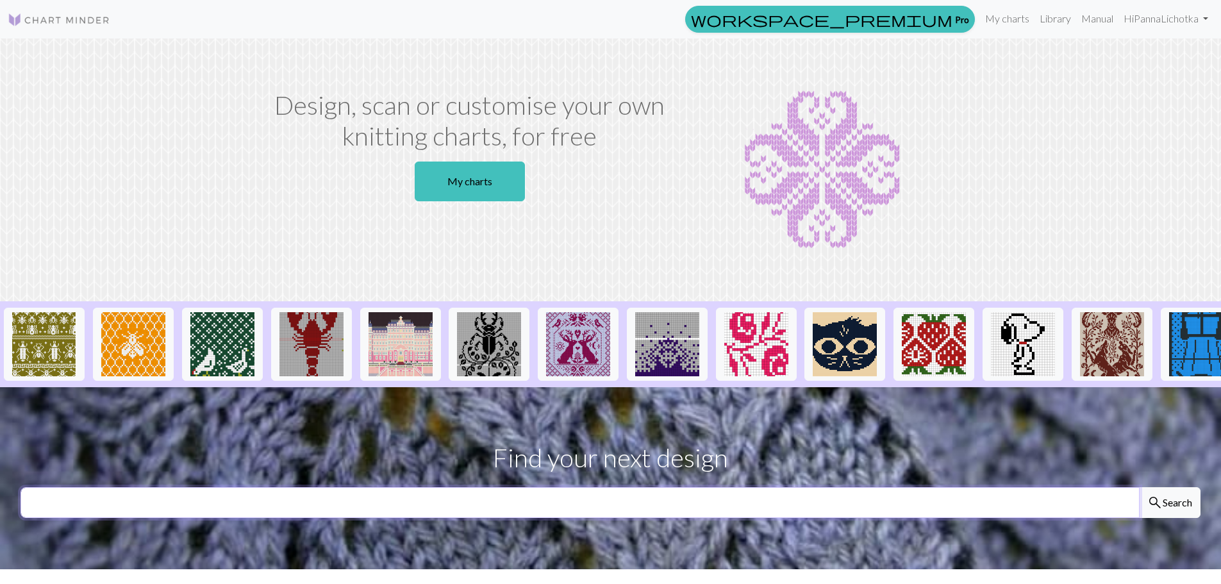
click at [955, 513] on input "text" at bounding box center [580, 502] width 1119 height 31
type input "snow flake"
click at [1139, 487] on button "search Search" at bounding box center [1170, 502] width 62 height 31
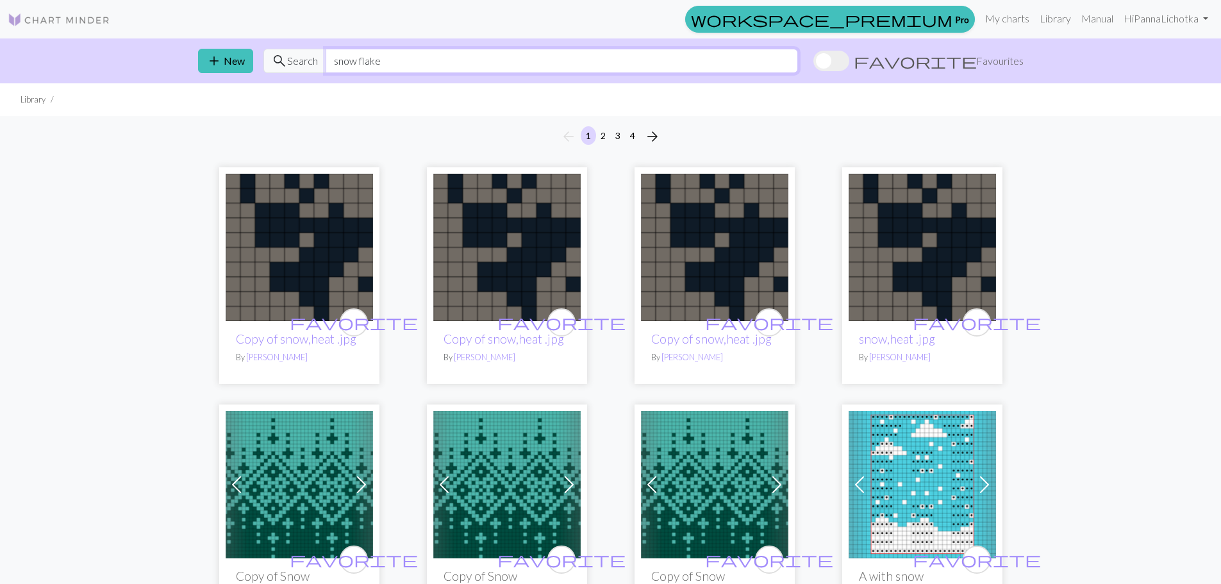
drag, startPoint x: 396, startPoint y: 56, endPoint x: 285, endPoint y: 40, distance: 112.1
click at [285, 40] on div "add New search Search snow flake favorite Favourites" at bounding box center [611, 60] width 846 height 45
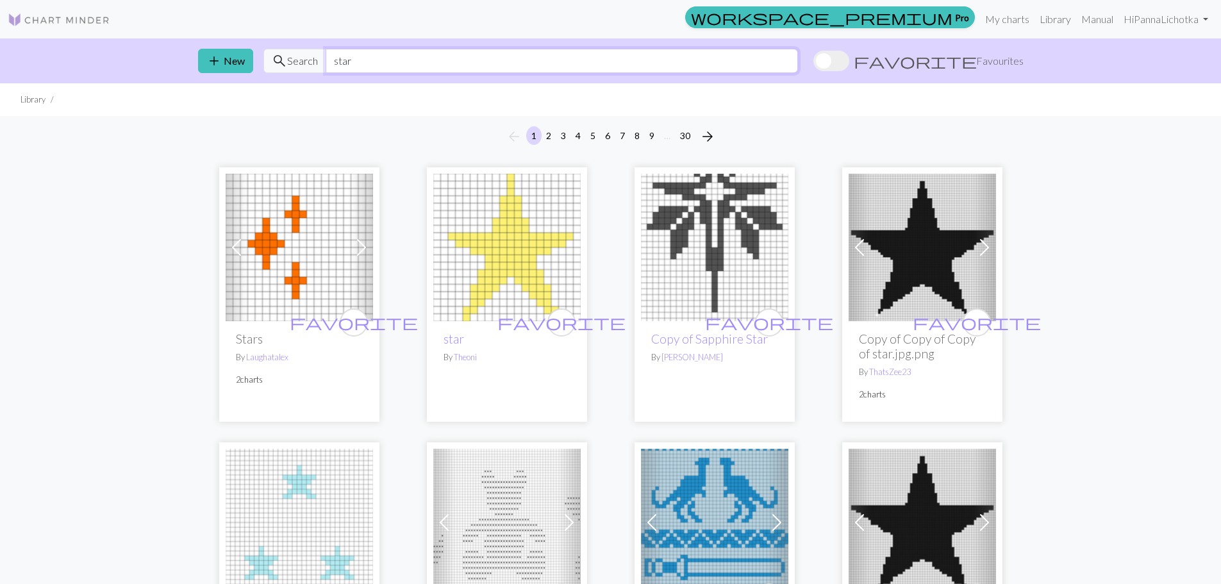
drag, startPoint x: 370, startPoint y: 65, endPoint x: 280, endPoint y: 62, distance: 89.8
click at [280, 62] on div "search Search star" at bounding box center [530, 61] width 535 height 24
type input "snow"
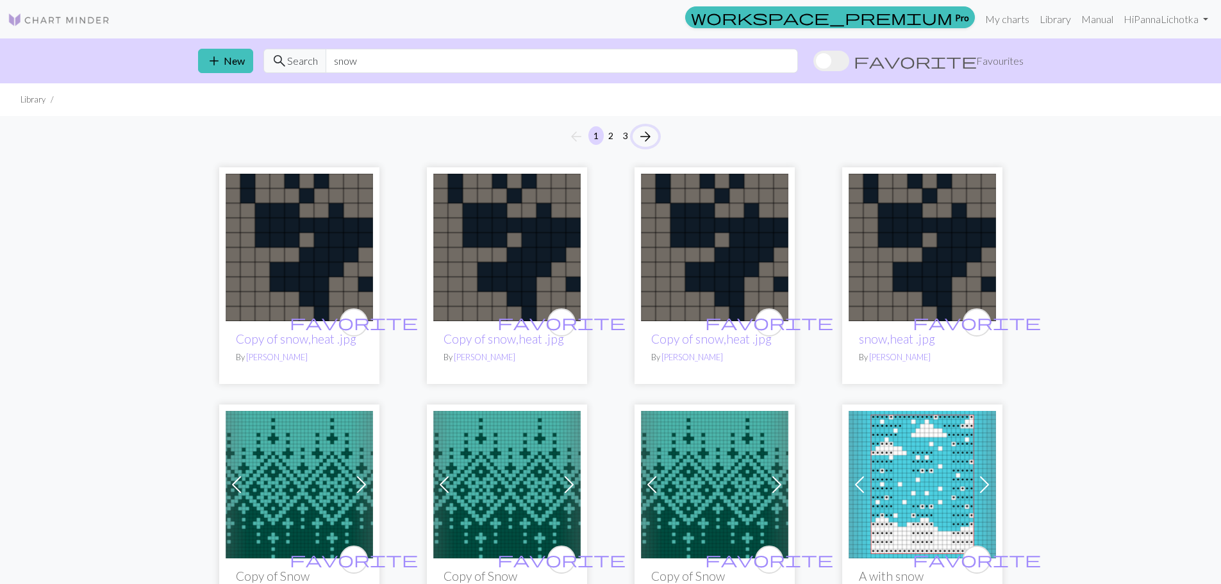
click at [649, 134] on span "arrow_forward" at bounding box center [645, 137] width 15 height 18
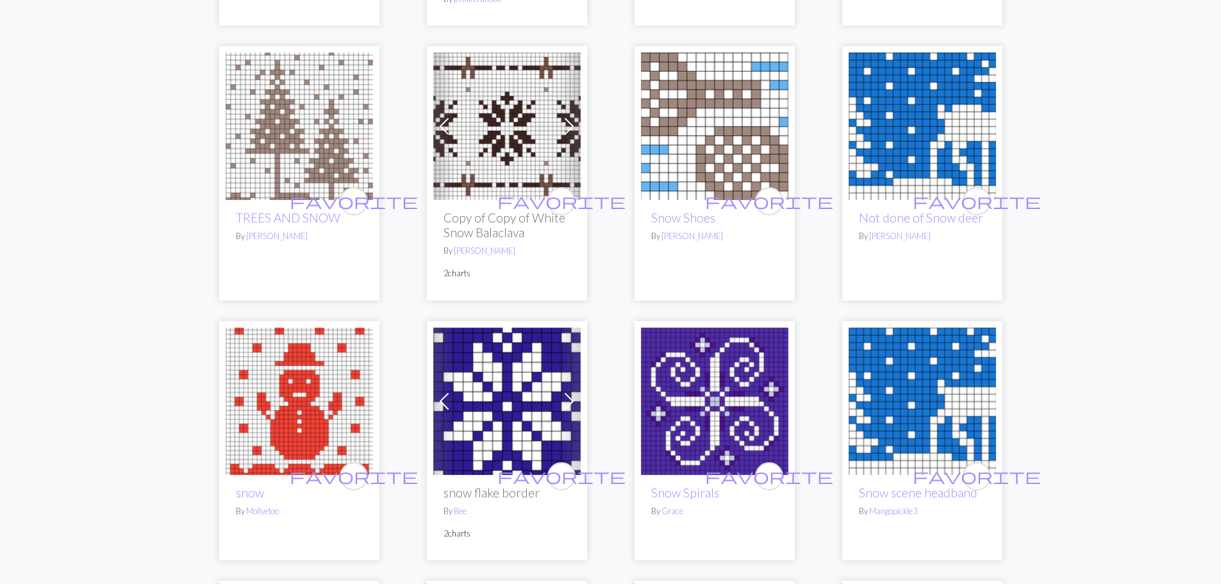
scroll to position [1568, 0]
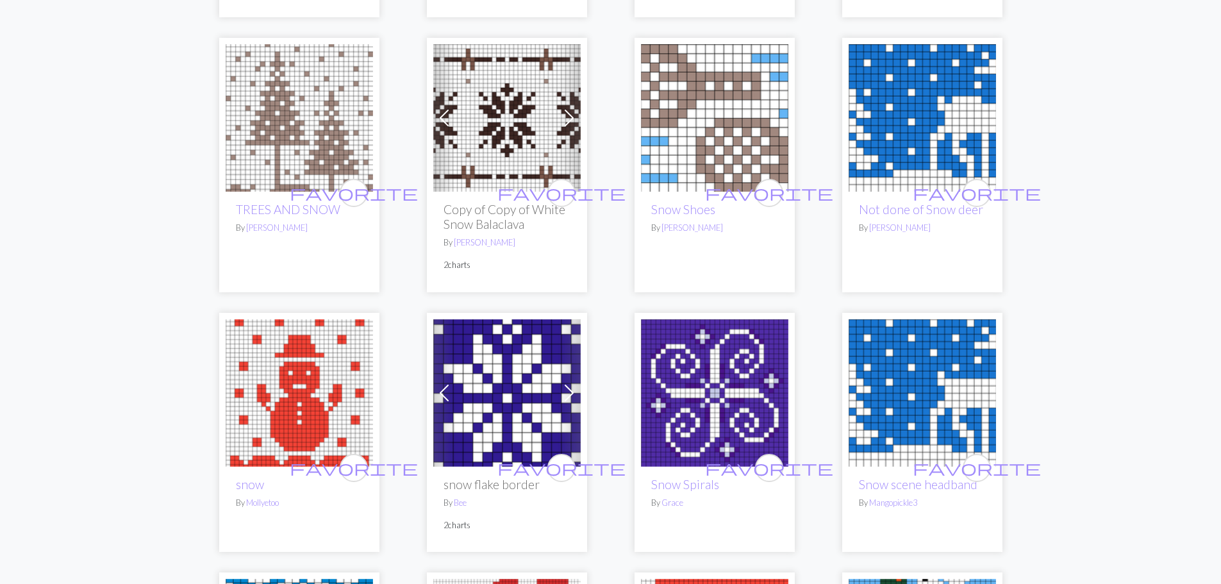
click at [530, 319] on img at bounding box center [506, 392] width 147 height 147
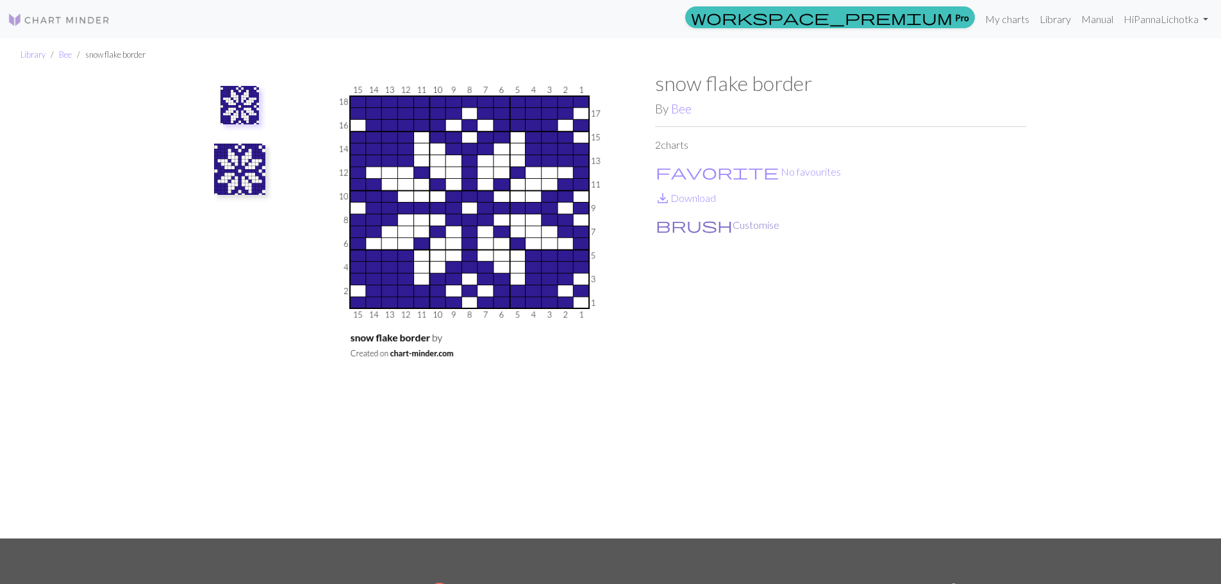
click at [704, 224] on button "brush Customise" at bounding box center [717, 225] width 125 height 17
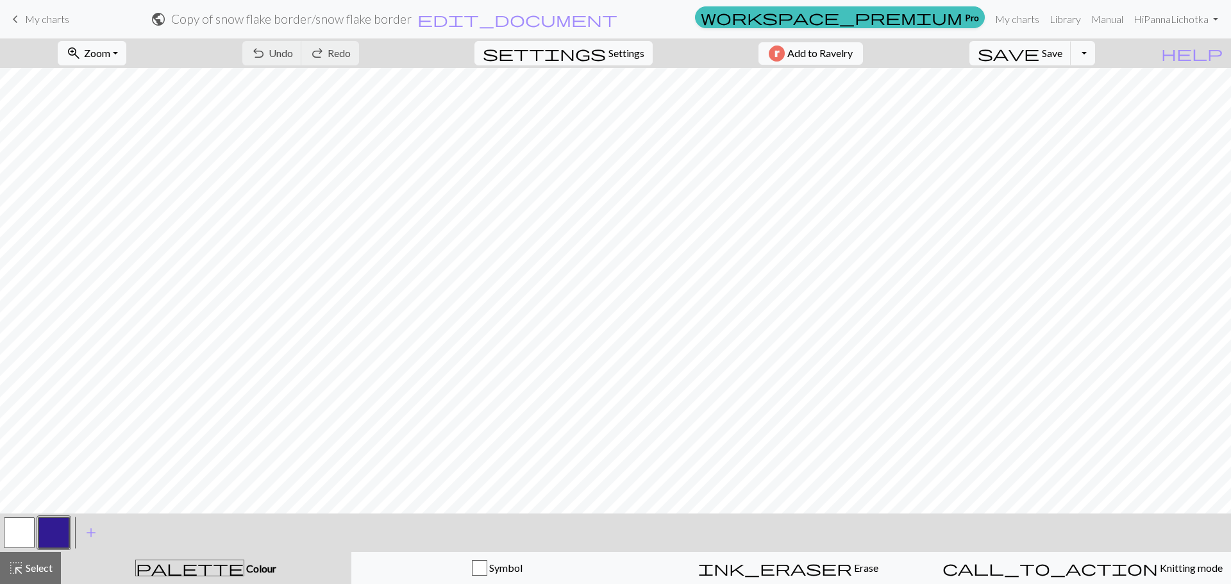
click at [22, 535] on button "button" at bounding box center [19, 532] width 31 height 31
click at [92, 531] on span "add" at bounding box center [90, 533] width 15 height 18
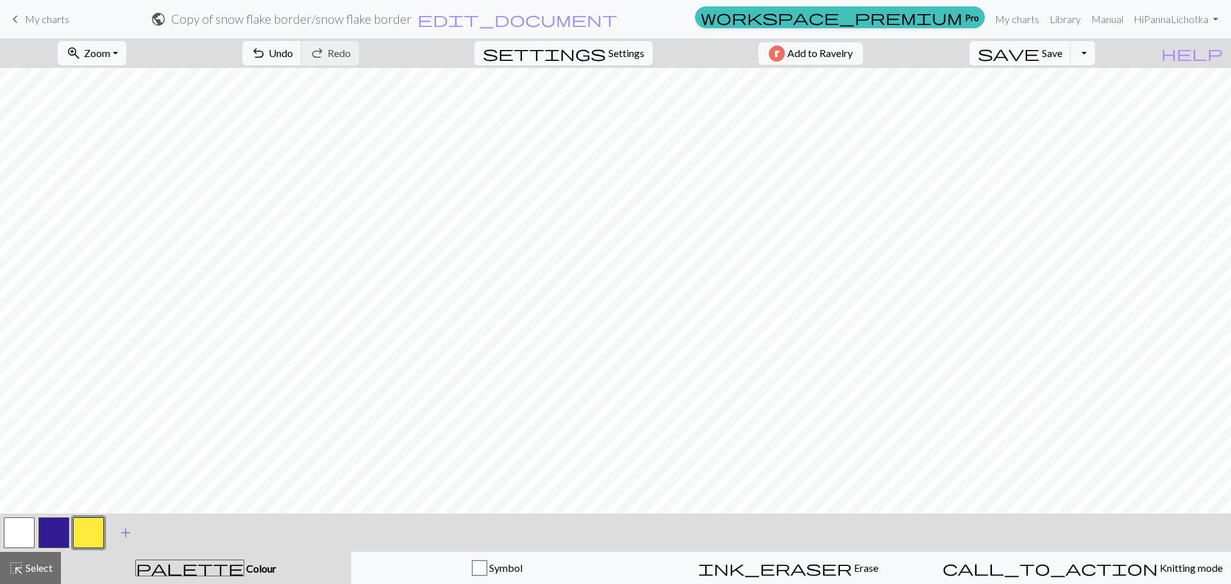
click at [122, 534] on span "add" at bounding box center [125, 533] width 15 height 18
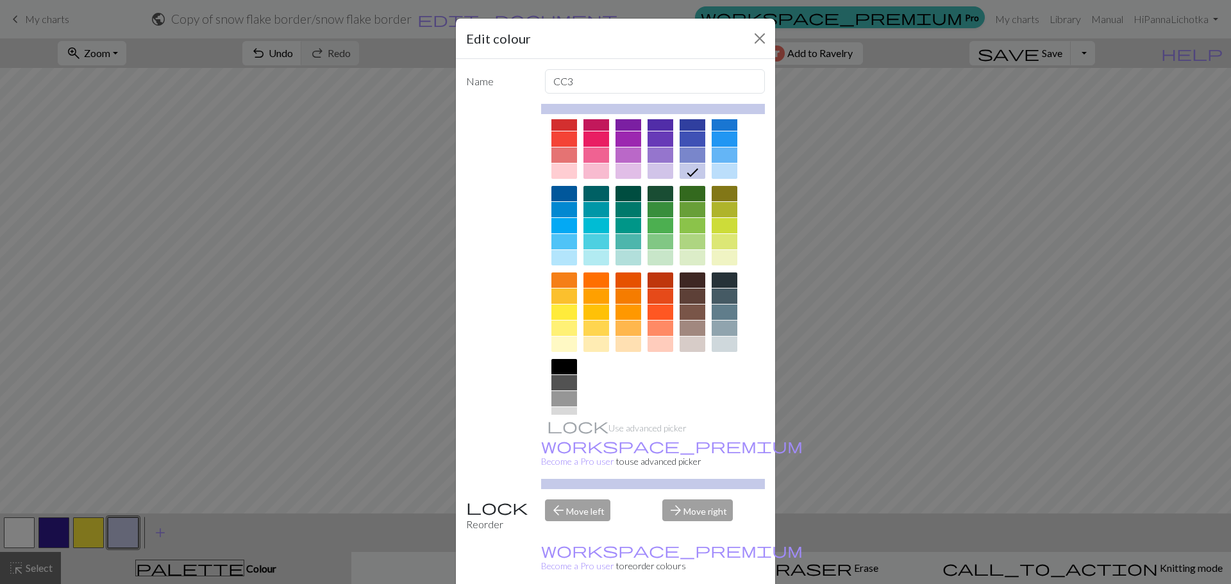
scroll to position [69, 0]
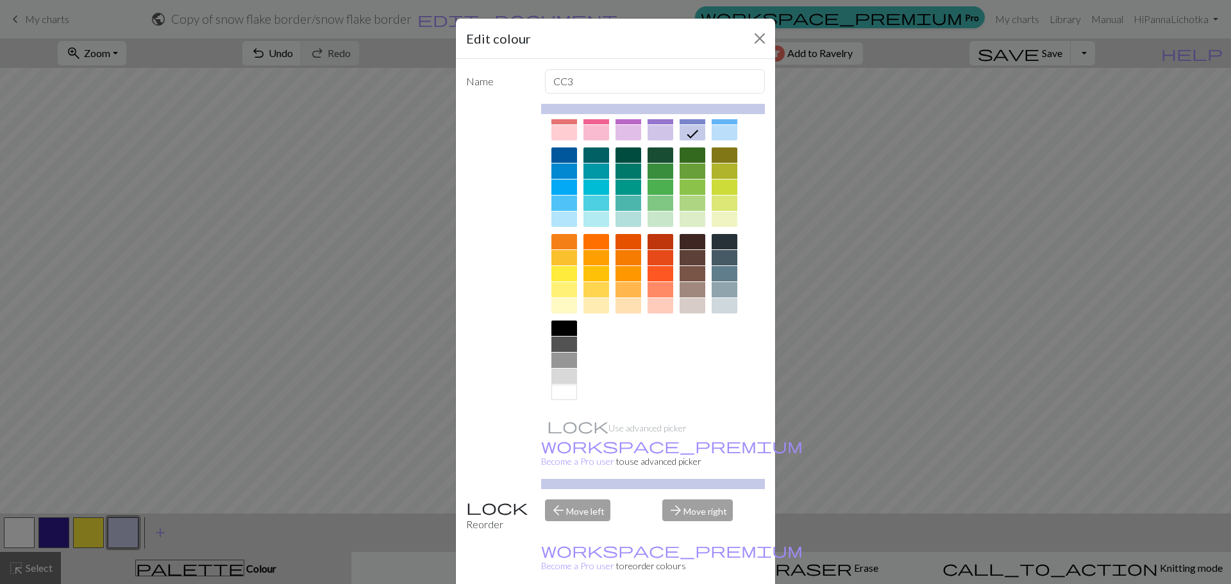
click at [561, 393] on div at bounding box center [564, 392] width 26 height 15
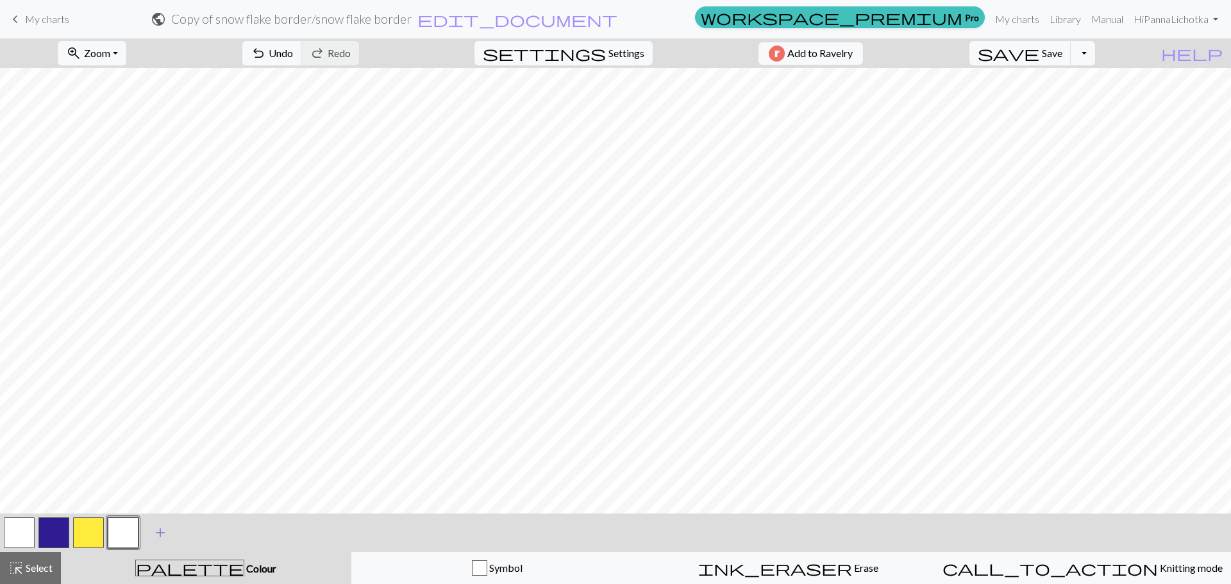
click at [738, 394] on div "zoom_in Zoom Zoom Fit all Fit width Fit height 50% 100% 150% 200% undo Undo Und…" at bounding box center [615, 311] width 1231 height 546
click at [50, 529] on button "button" at bounding box center [53, 532] width 31 height 31
click at [125, 533] on button "button" at bounding box center [123, 532] width 31 height 31
click at [60, 536] on button "button" at bounding box center [53, 532] width 31 height 31
click at [120, 535] on button "button" at bounding box center [123, 532] width 31 height 31
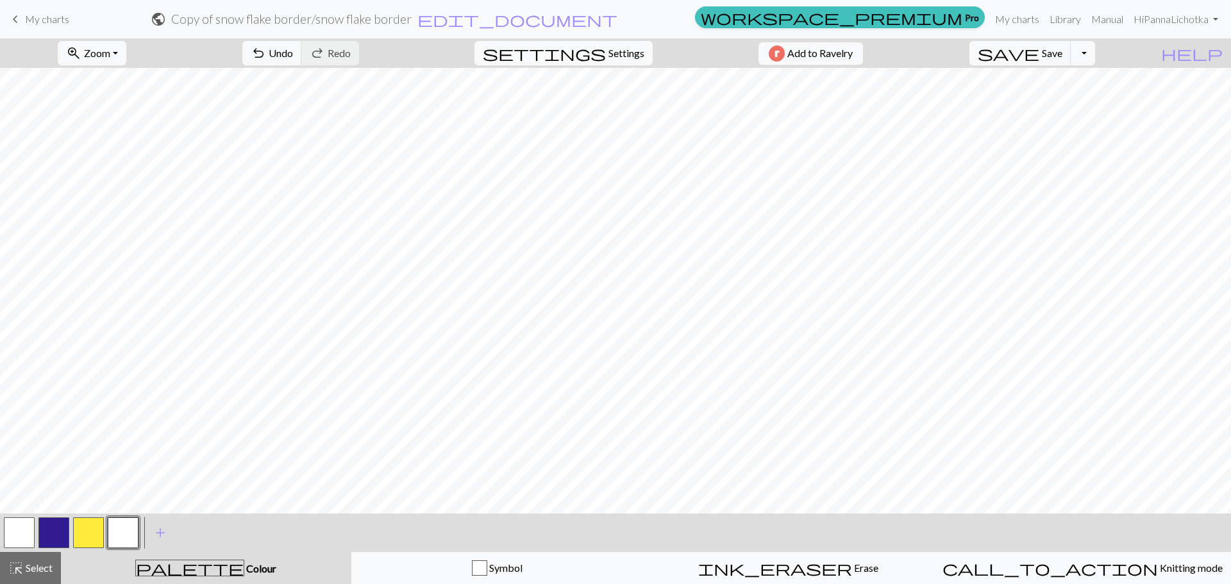
click at [1095, 54] on button "Toggle Dropdown" at bounding box center [1083, 53] width 24 height 24
click at [1084, 76] on button "file_copy Save a copy" at bounding box center [989, 81] width 212 height 21
click at [1095, 54] on button "Toggle Dropdown" at bounding box center [1083, 53] width 24 height 24
click at [1073, 108] on button "save_alt Download" at bounding box center [989, 102] width 212 height 21
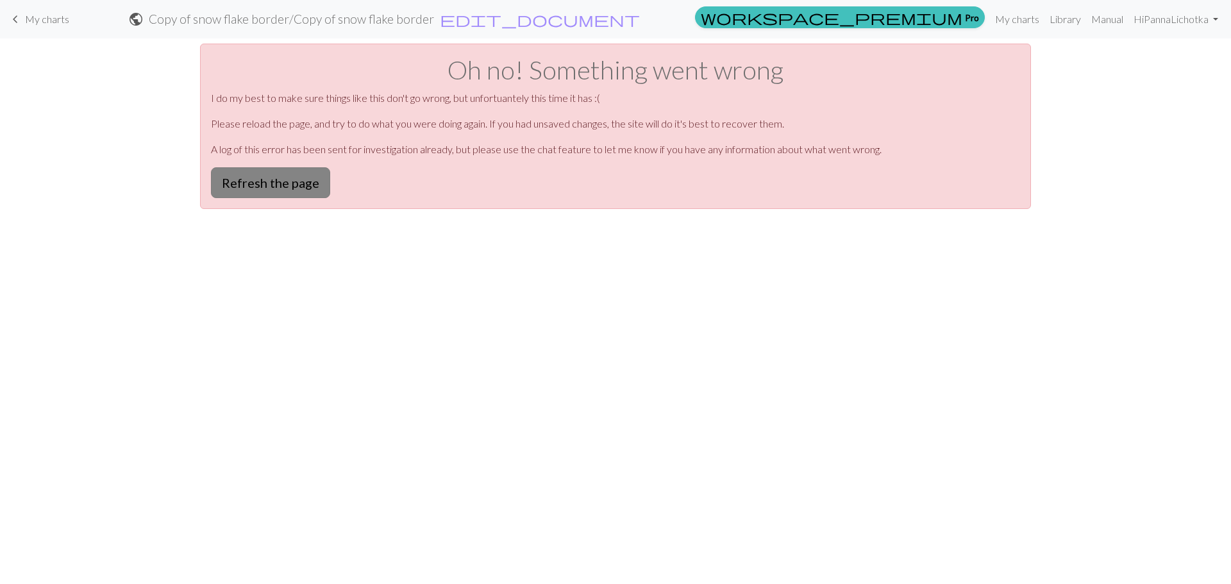
click at [276, 183] on button "Refresh the page" at bounding box center [270, 182] width 119 height 31
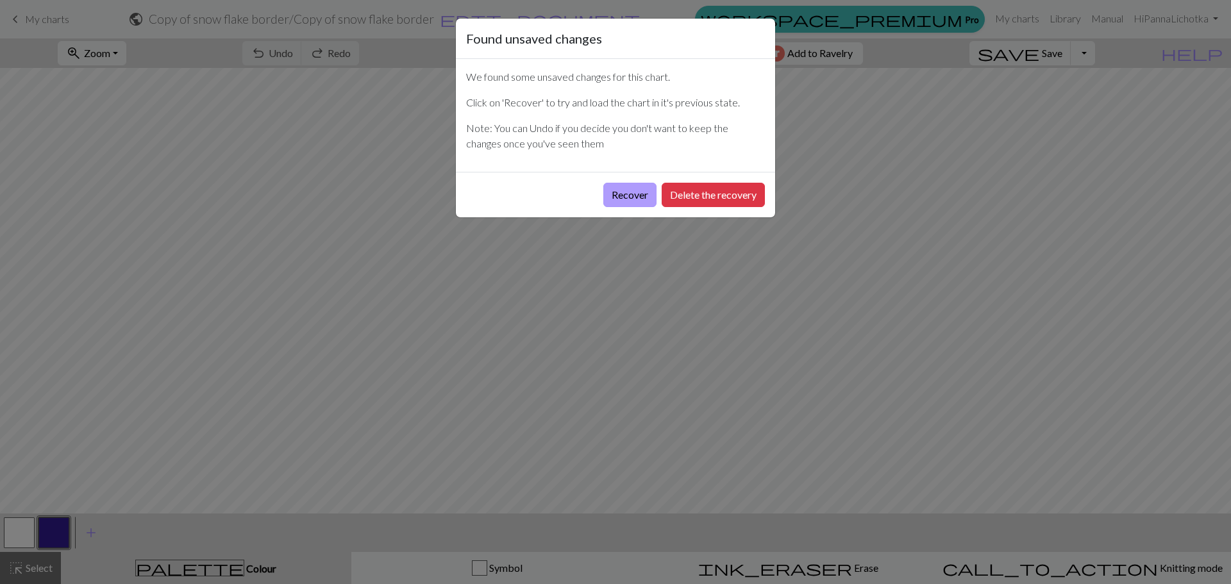
click at [618, 204] on button "Recover" at bounding box center [629, 195] width 53 height 24
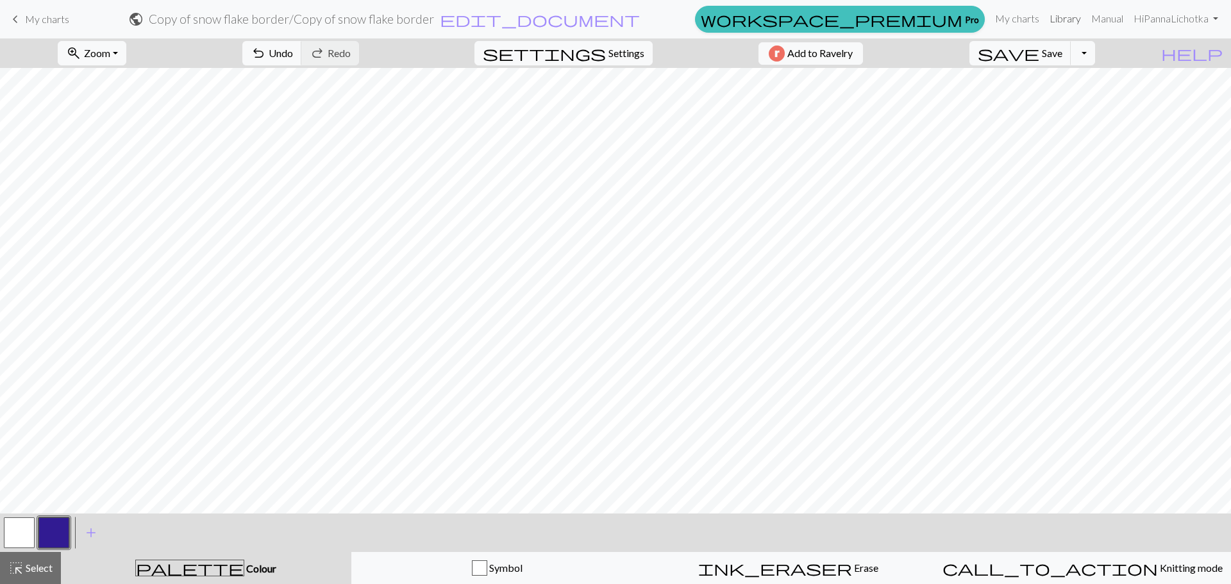
click at [1058, 17] on link "Library" at bounding box center [1065, 19] width 42 height 26
click at [1021, 13] on link "My charts" at bounding box center [1017, 19] width 54 height 26
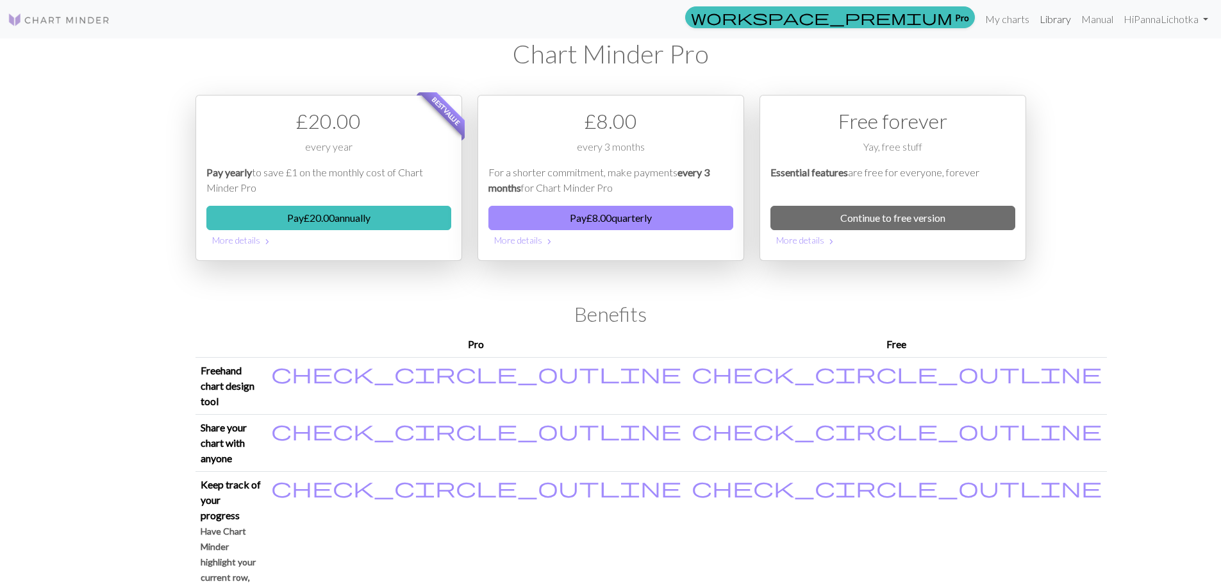
click at [1060, 21] on link "Library" at bounding box center [1056, 19] width 42 height 26
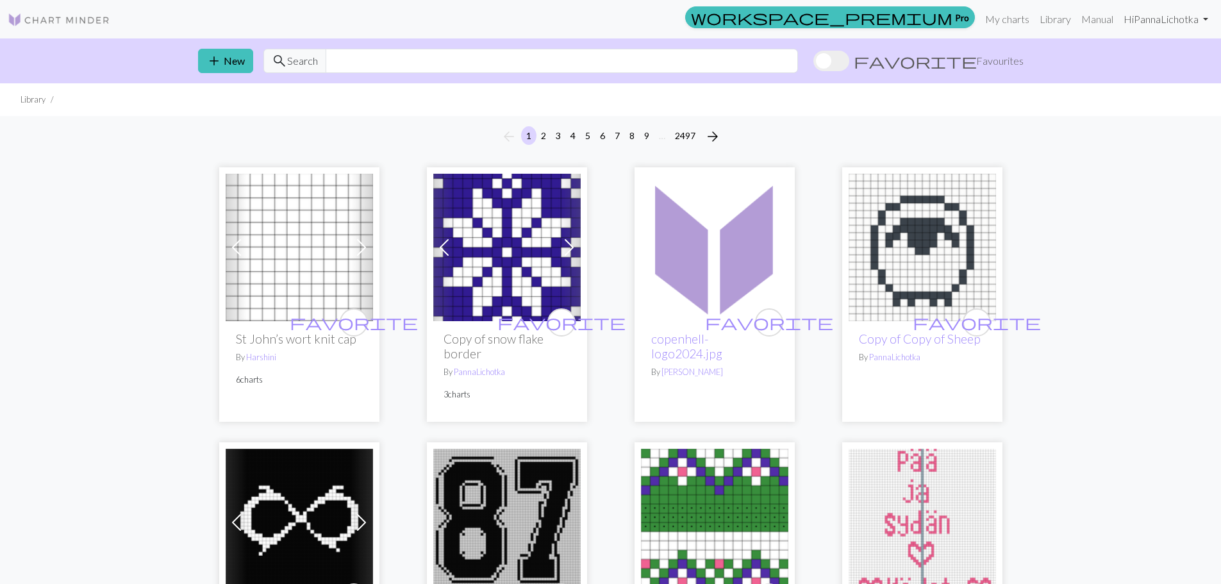
click at [1142, 21] on link "Hi PannaLichotka" at bounding box center [1166, 19] width 95 height 26
click at [1140, 53] on link "Account settings" at bounding box center [1161, 55] width 83 height 26
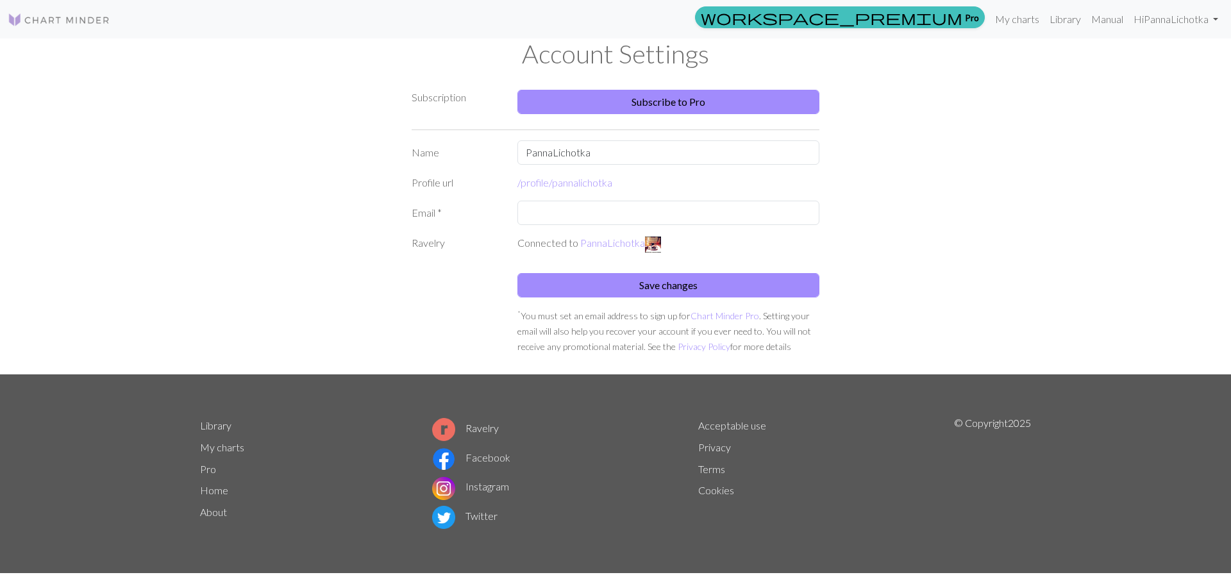
click at [81, 15] on img at bounding box center [59, 19] width 103 height 15
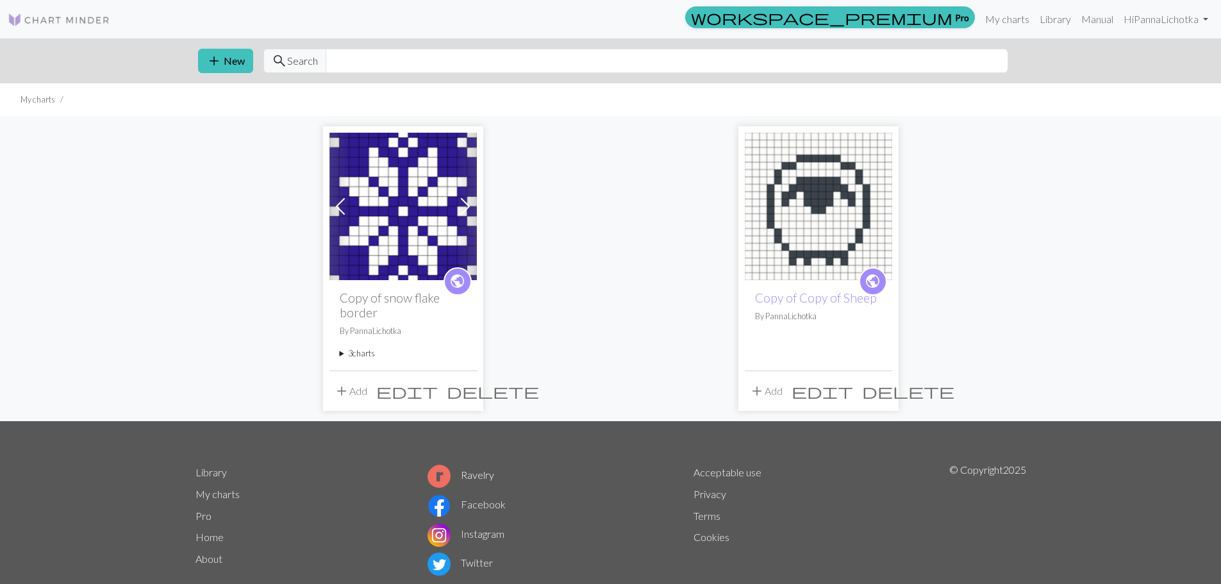
click at [426, 228] on img at bounding box center [403, 206] width 147 height 147
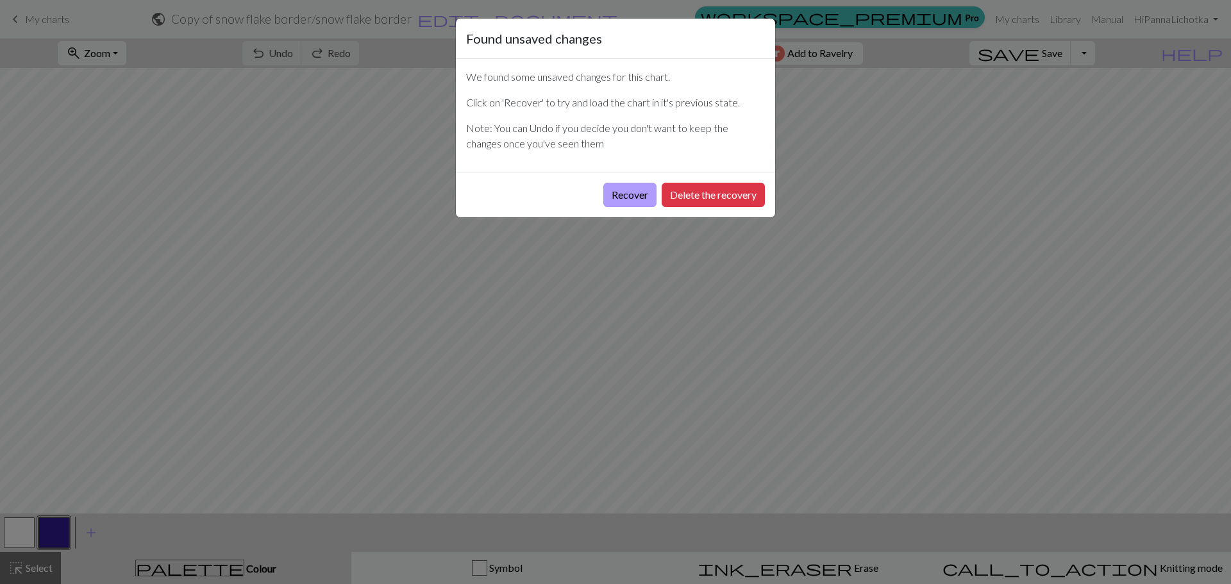
click at [618, 194] on button "Recover" at bounding box center [629, 195] width 53 height 24
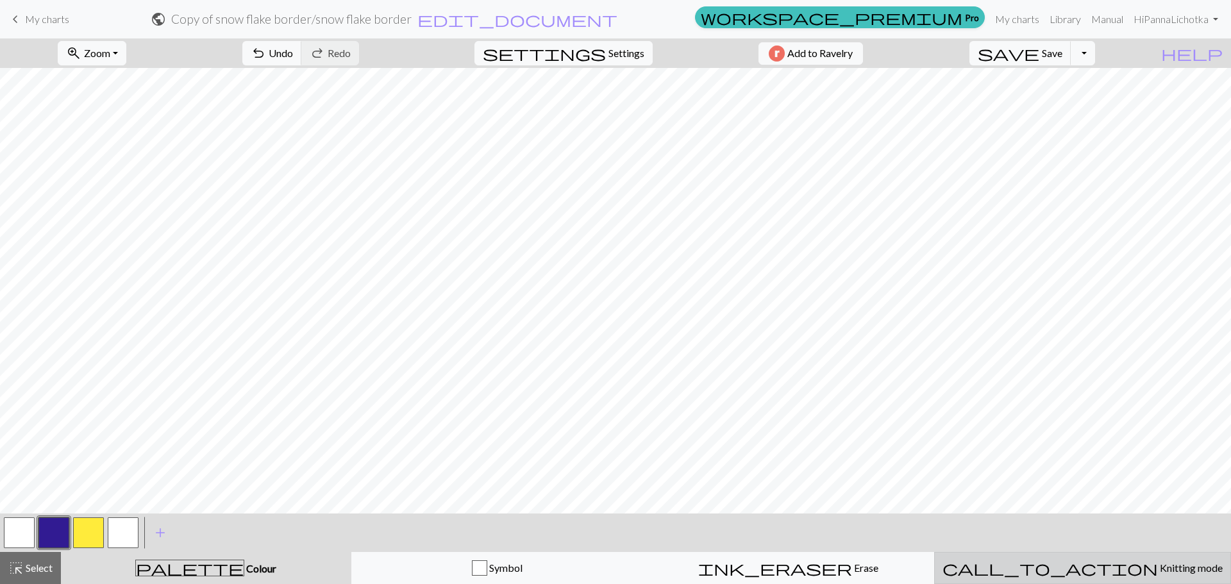
click at [1158, 569] on span "Knitting mode" at bounding box center [1190, 568] width 65 height 12
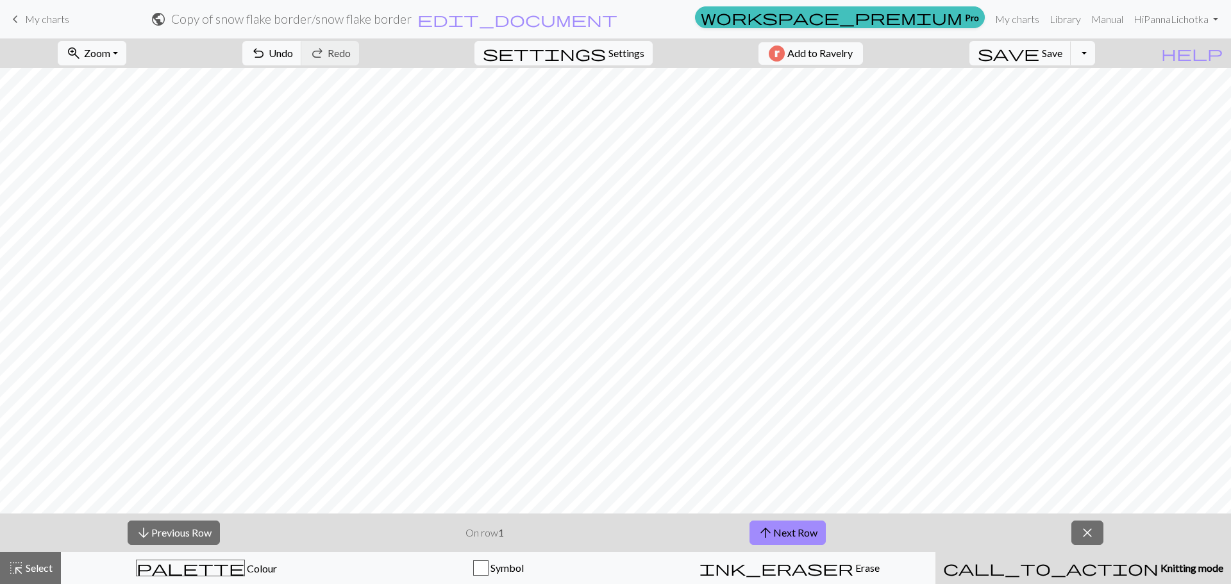
click at [1158, 569] on span "Knitting mode" at bounding box center [1190, 568] width 65 height 12
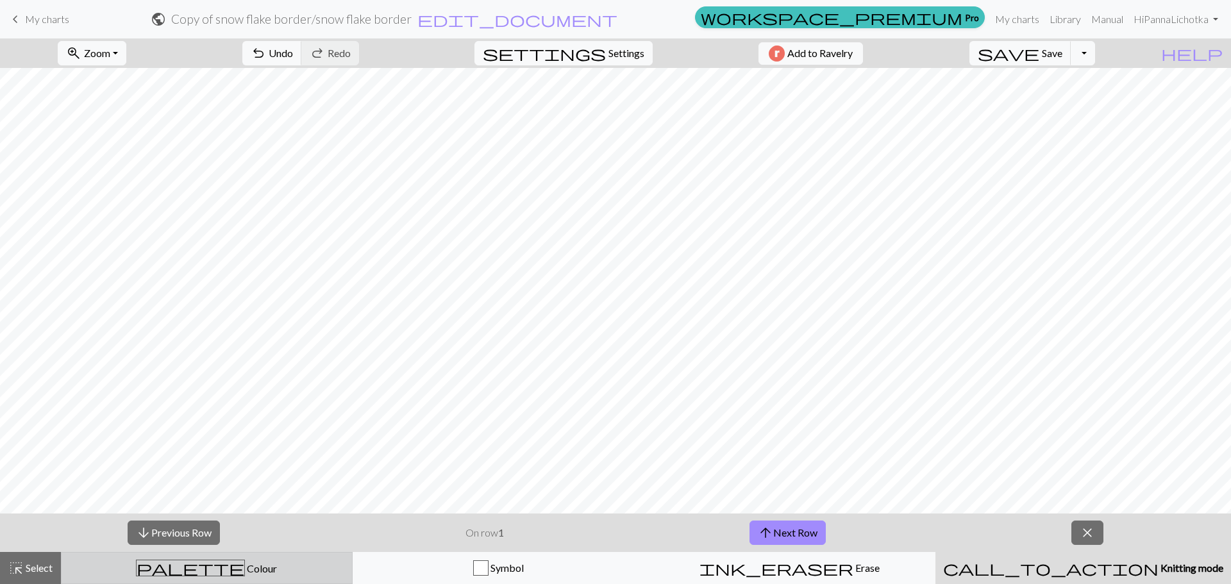
click at [190, 567] on span "palette" at bounding box center [191, 568] width 108 height 18
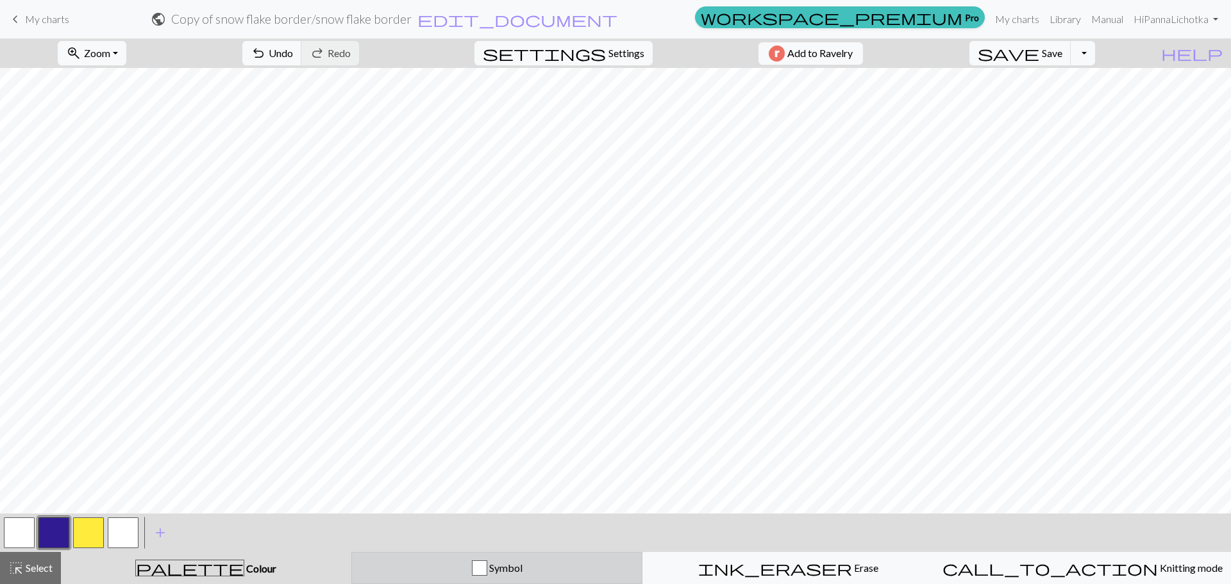
click at [487, 569] on div "button" at bounding box center [479, 567] width 15 height 15
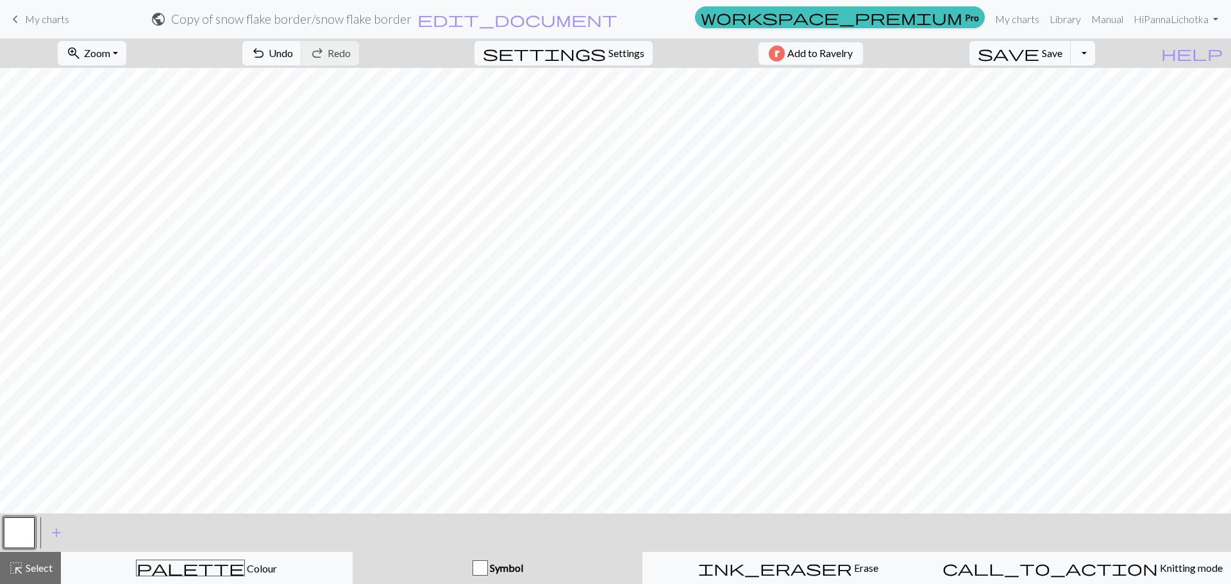
click at [1095, 55] on button "Toggle Dropdown" at bounding box center [1083, 53] width 24 height 24
click at [1081, 97] on button "save_alt Download" at bounding box center [989, 102] width 212 height 21
click at [853, 54] on span "Add to Ravelry" at bounding box center [819, 54] width 65 height 16
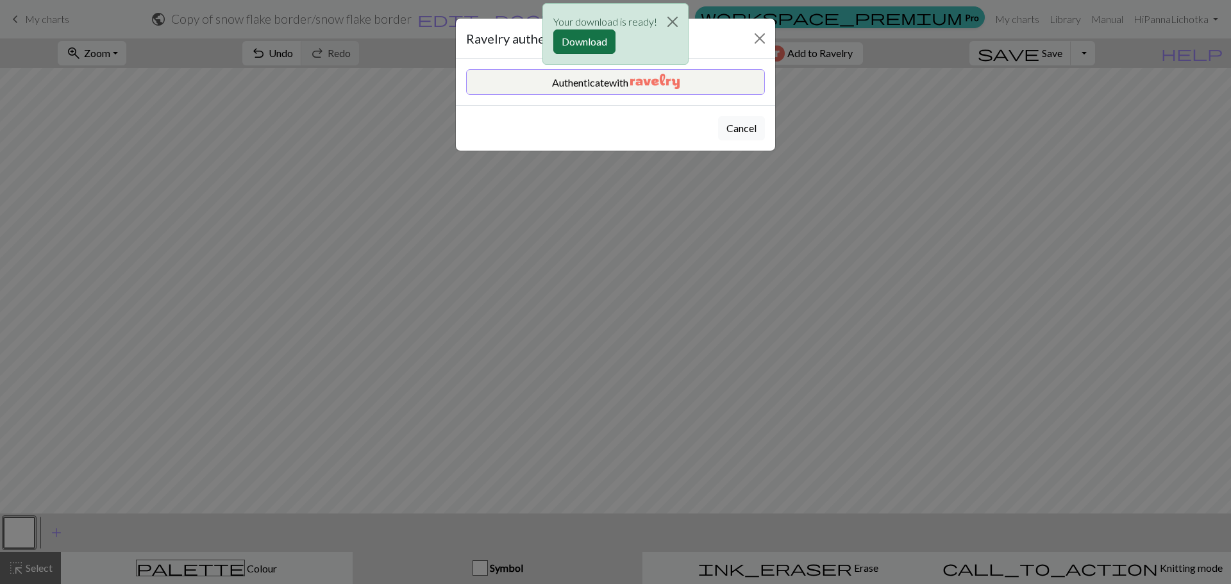
click at [603, 40] on button "Download" at bounding box center [584, 41] width 62 height 24
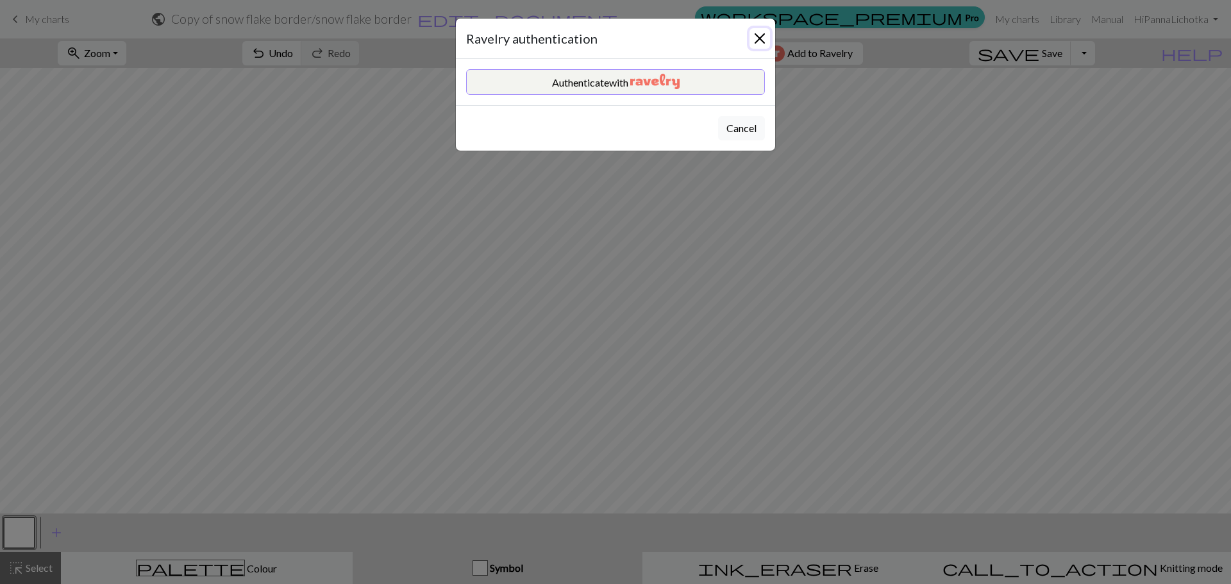
click at [757, 39] on button "Close" at bounding box center [759, 38] width 21 height 21
